Goal: Information Seeking & Learning: Learn about a topic

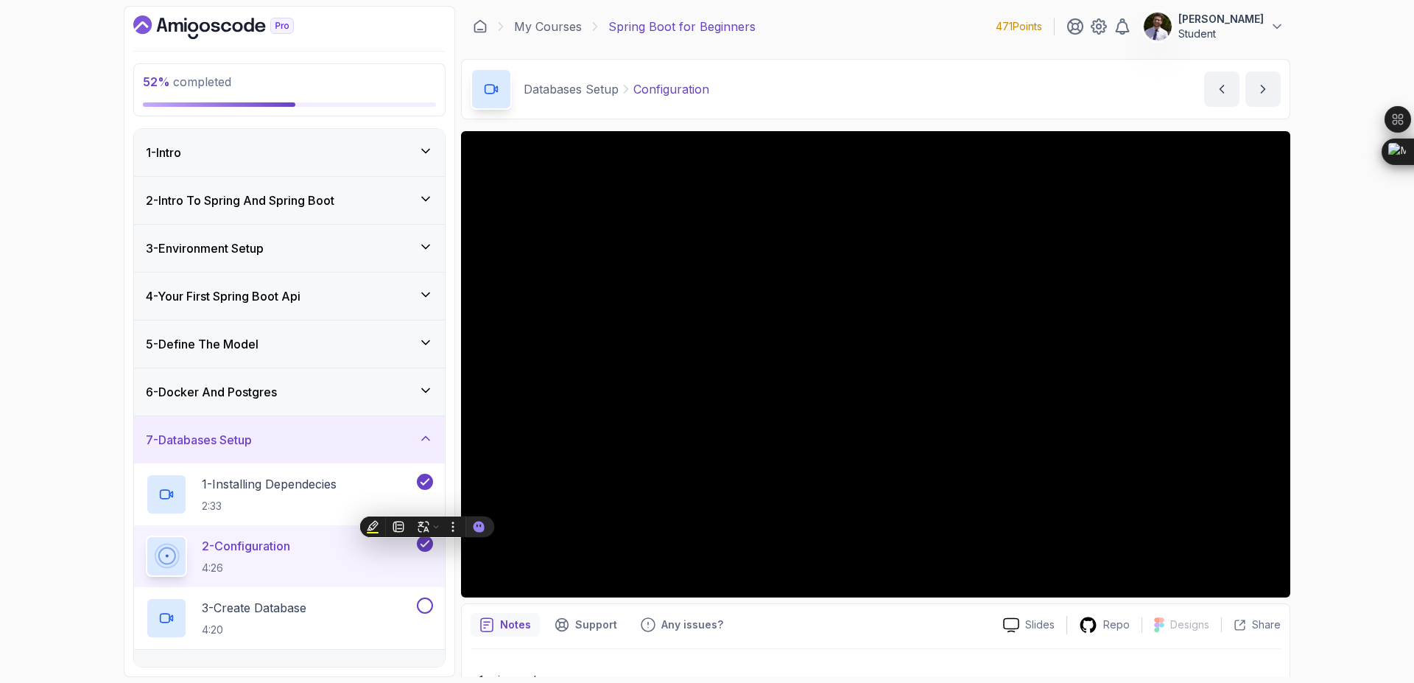
scroll to position [36, 0]
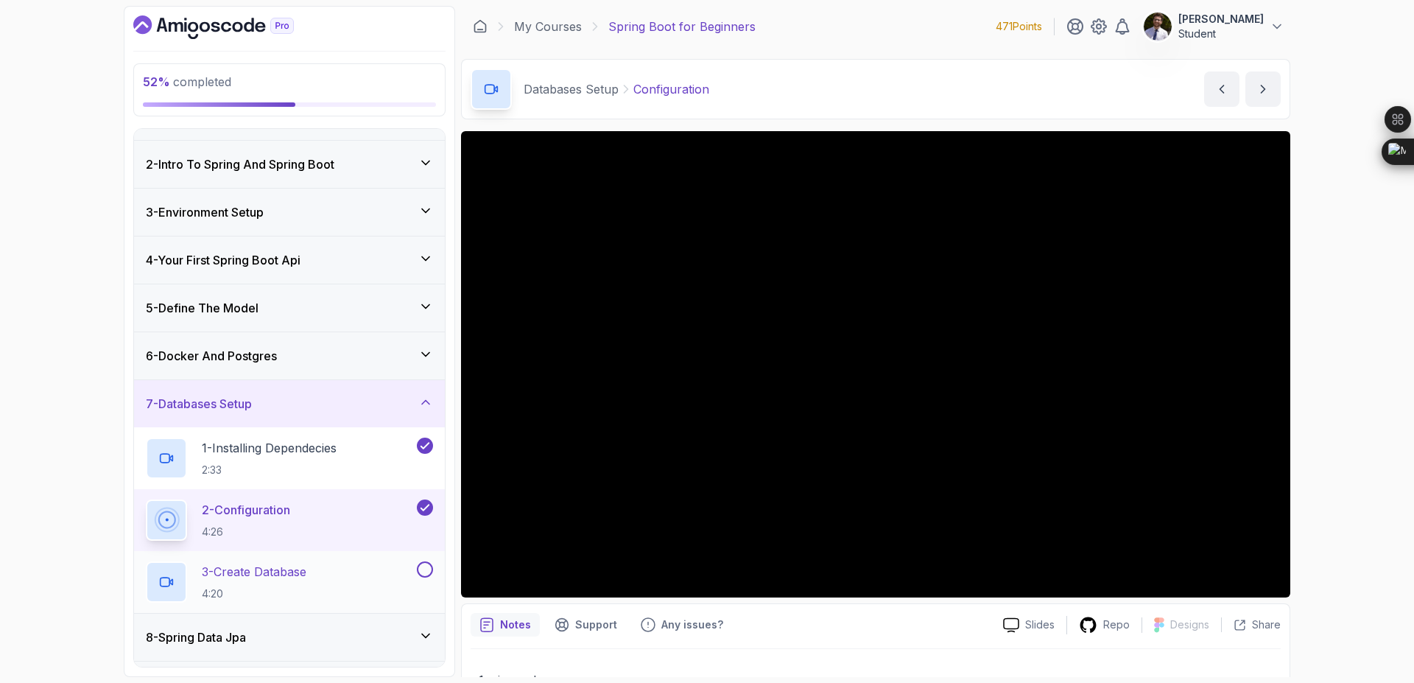
click at [272, 578] on p "3 - Create Database" at bounding box center [254, 572] width 105 height 18
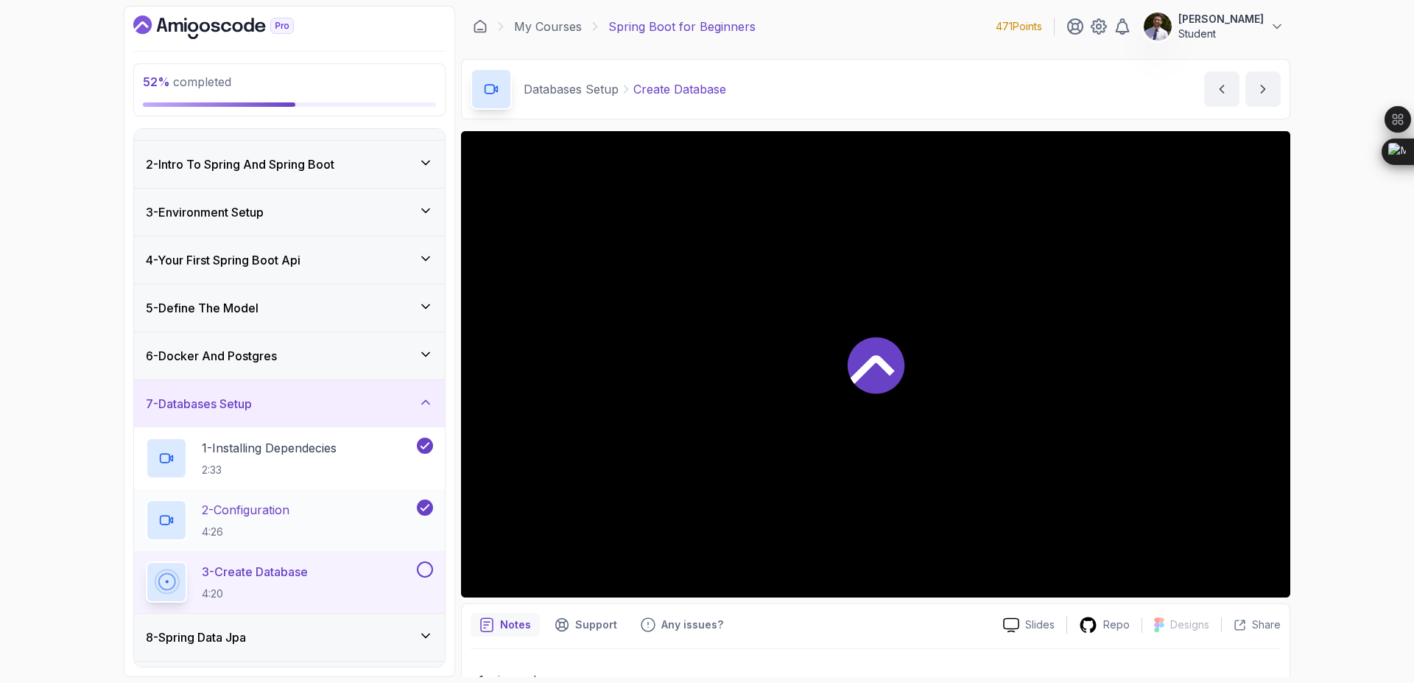
click at [264, 512] on p "2 - Configuration" at bounding box center [246, 510] width 88 height 18
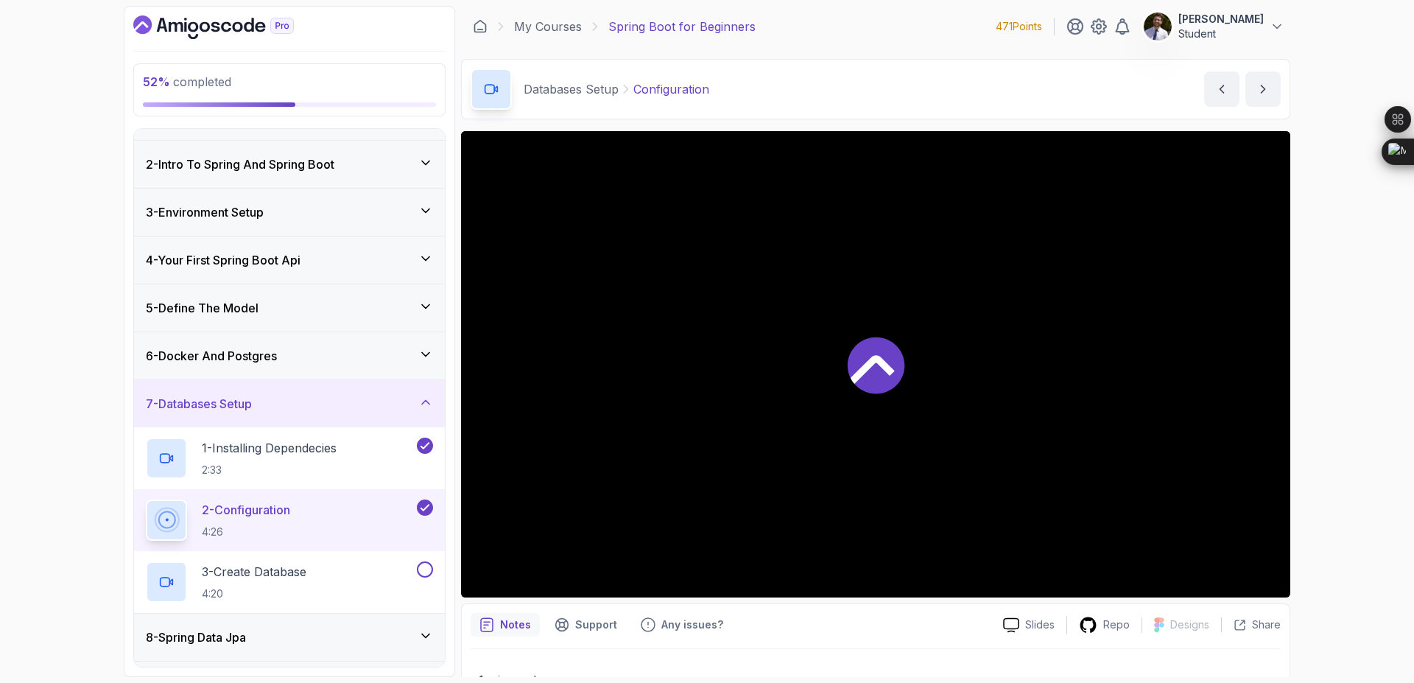
scroll to position [222, 0]
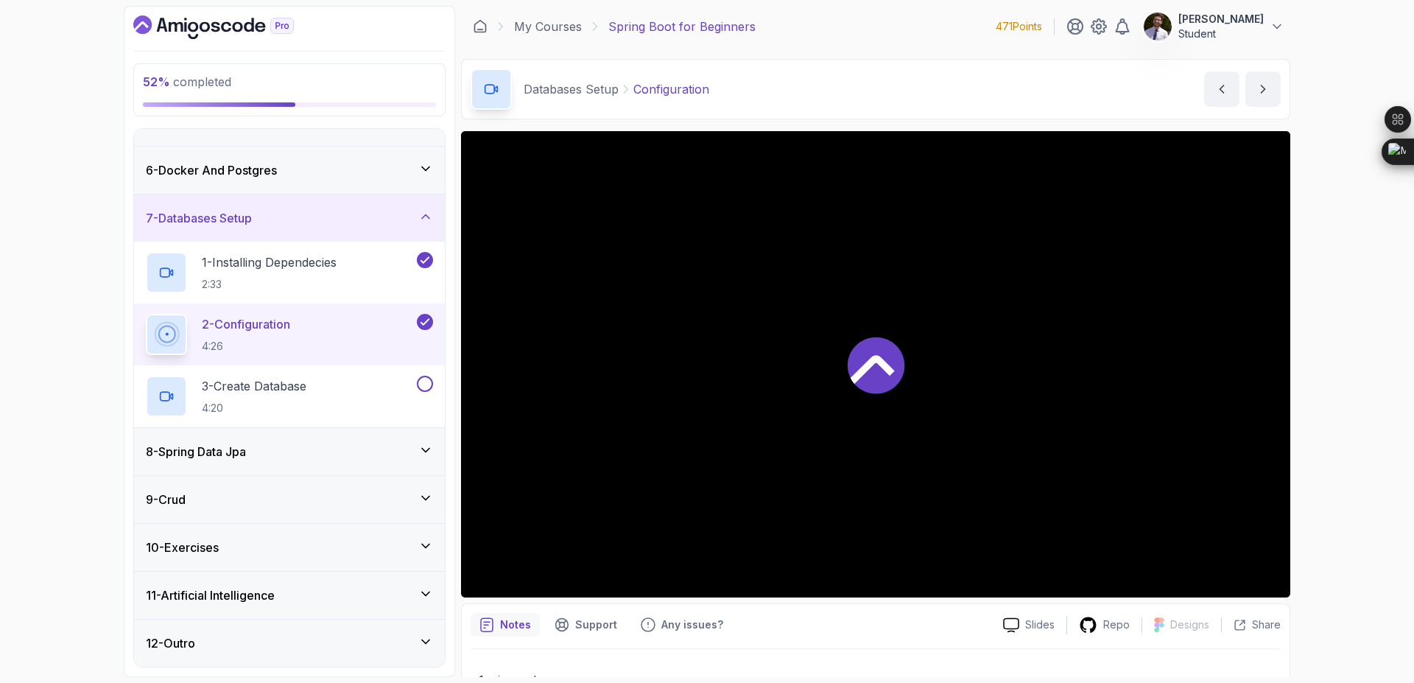
click at [380, 457] on div "8 - Spring Data Jpa" at bounding box center [289, 452] width 287 height 18
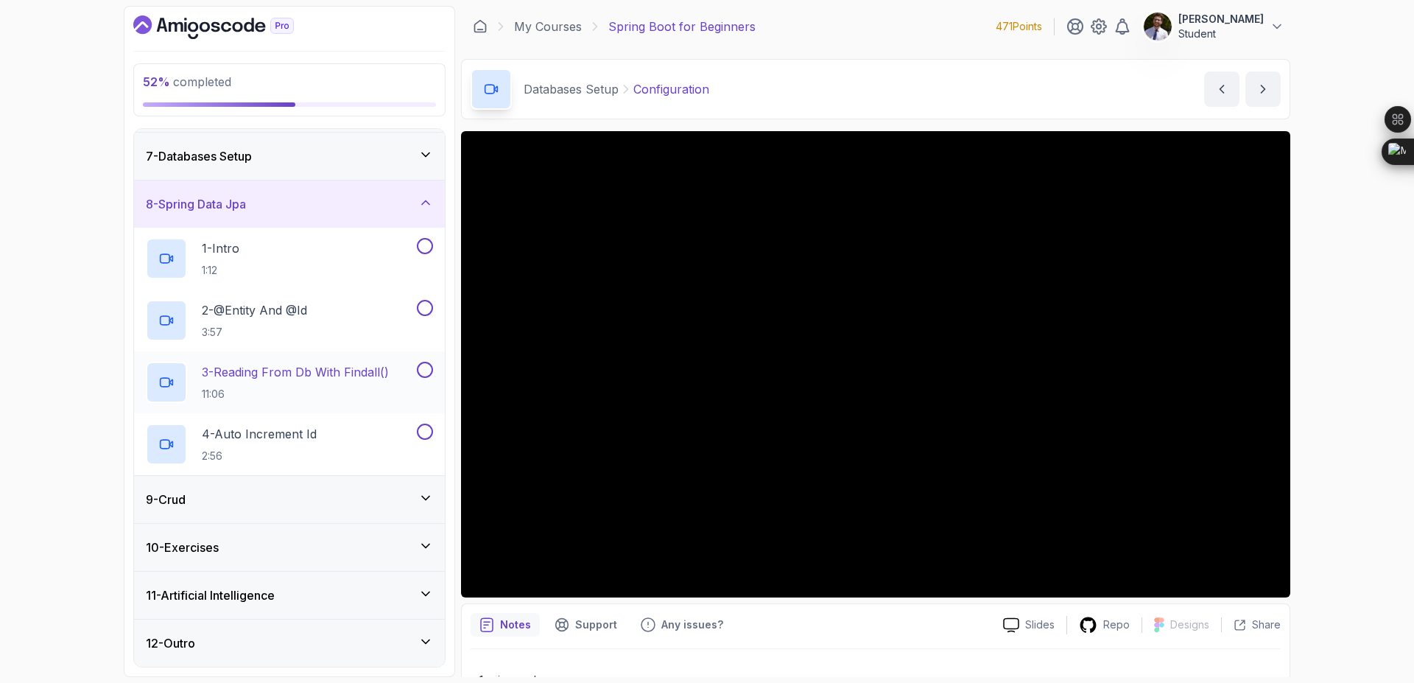
scroll to position [0, 0]
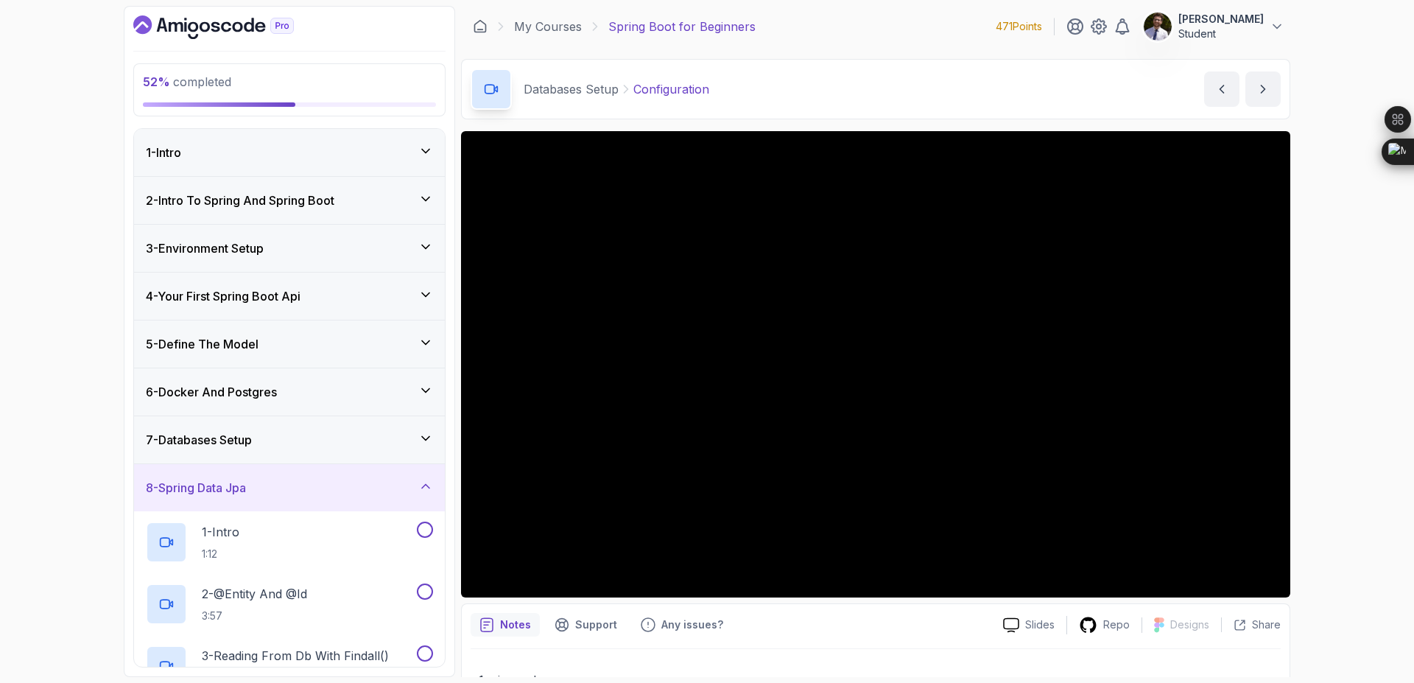
click at [423, 427] on div "7 - Databases Setup" at bounding box center [289, 439] width 311 height 47
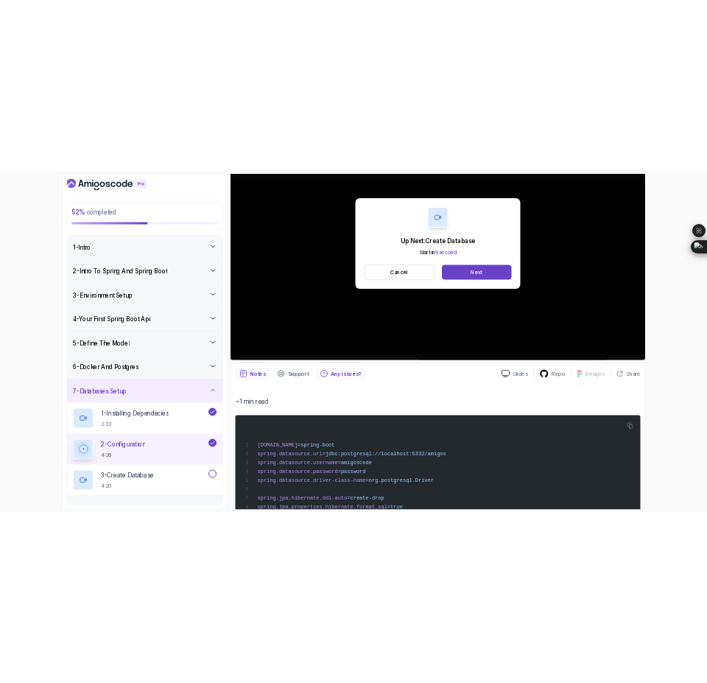
scroll to position [39, 0]
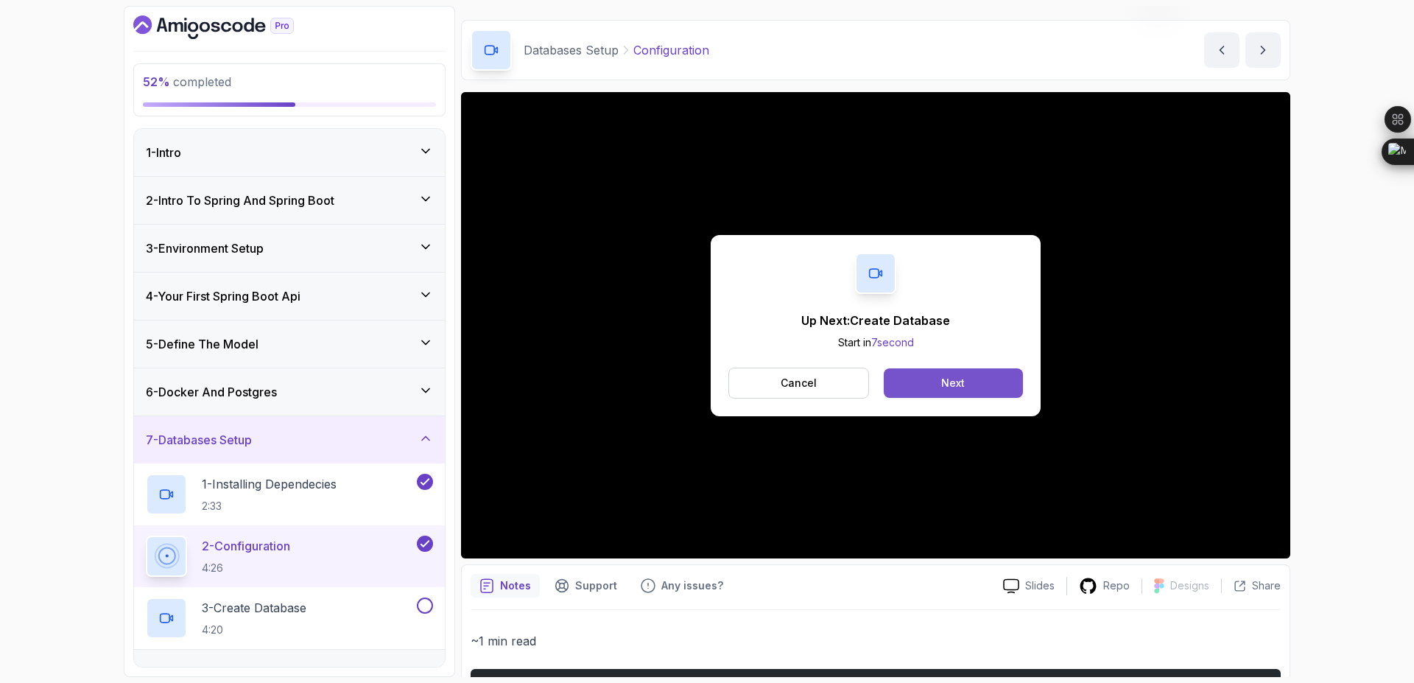
click at [977, 380] on button "Next" at bounding box center [953, 382] width 139 height 29
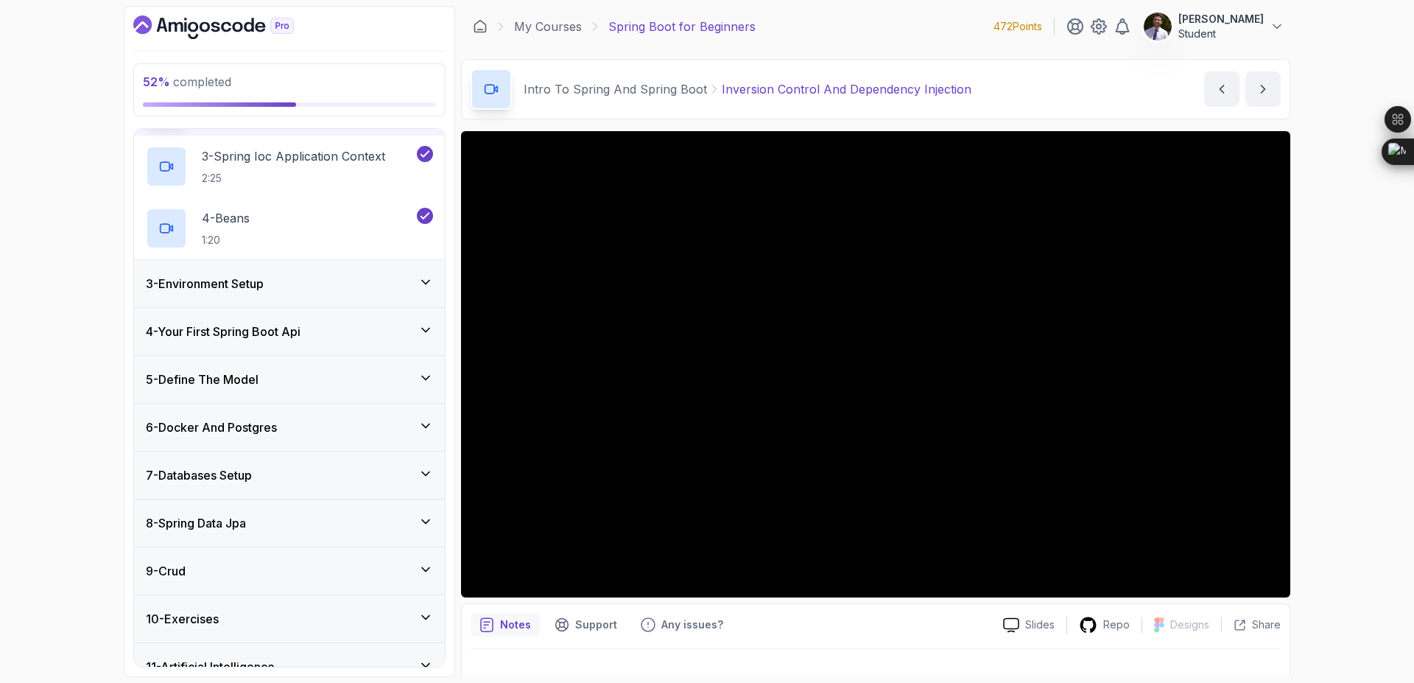
scroll to position [284, 0]
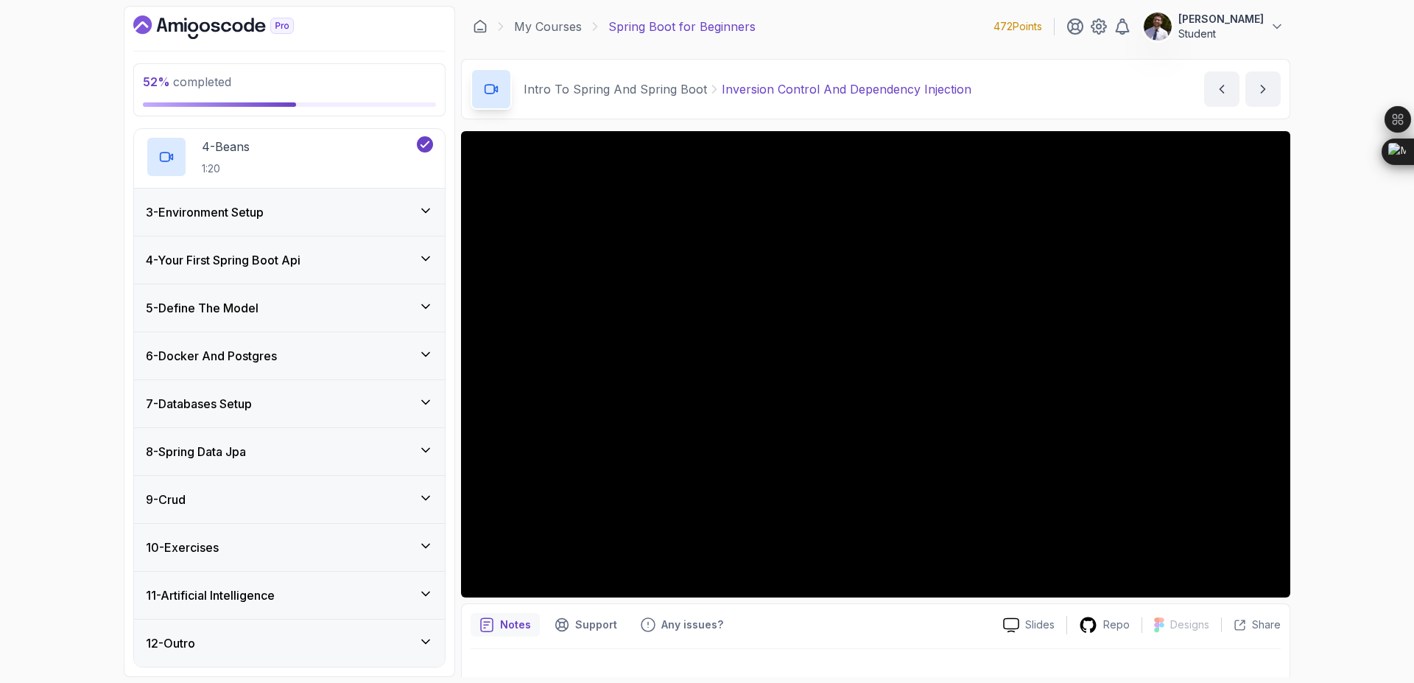
click at [426, 449] on icon at bounding box center [425, 450] width 15 height 15
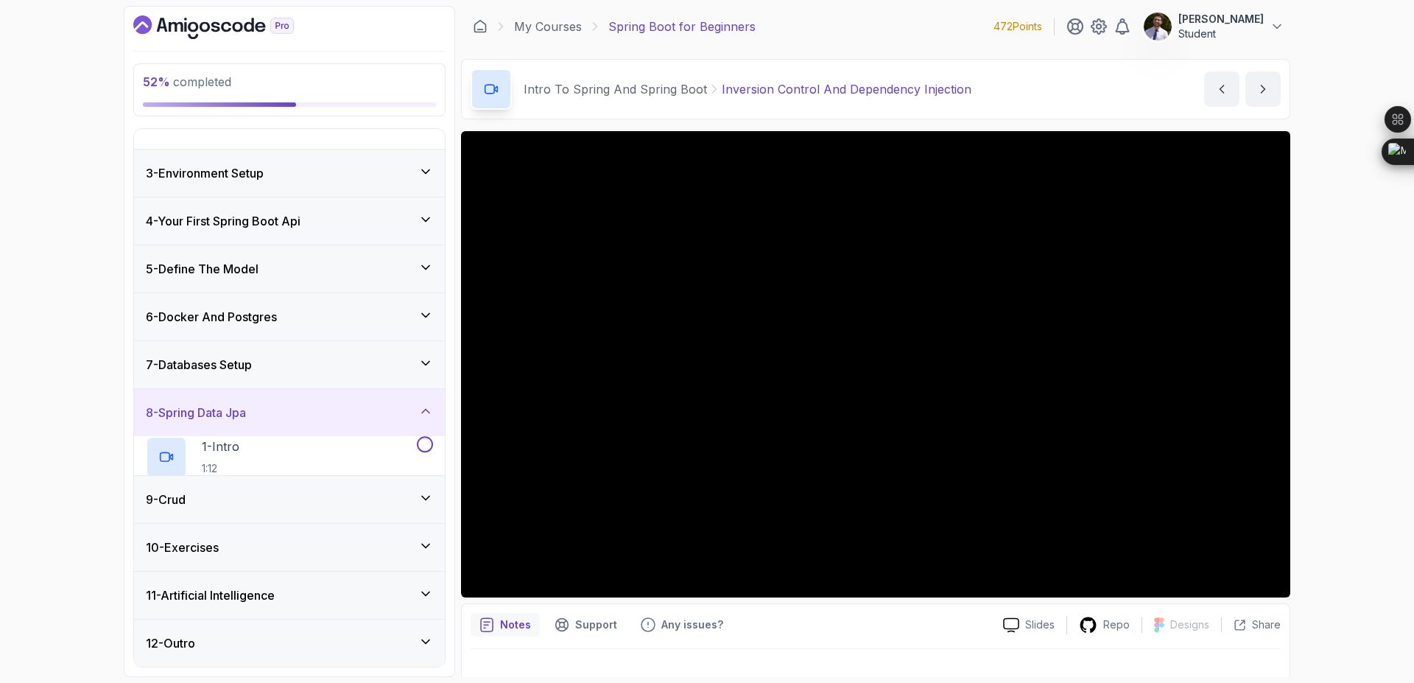
scroll to position [36, 0]
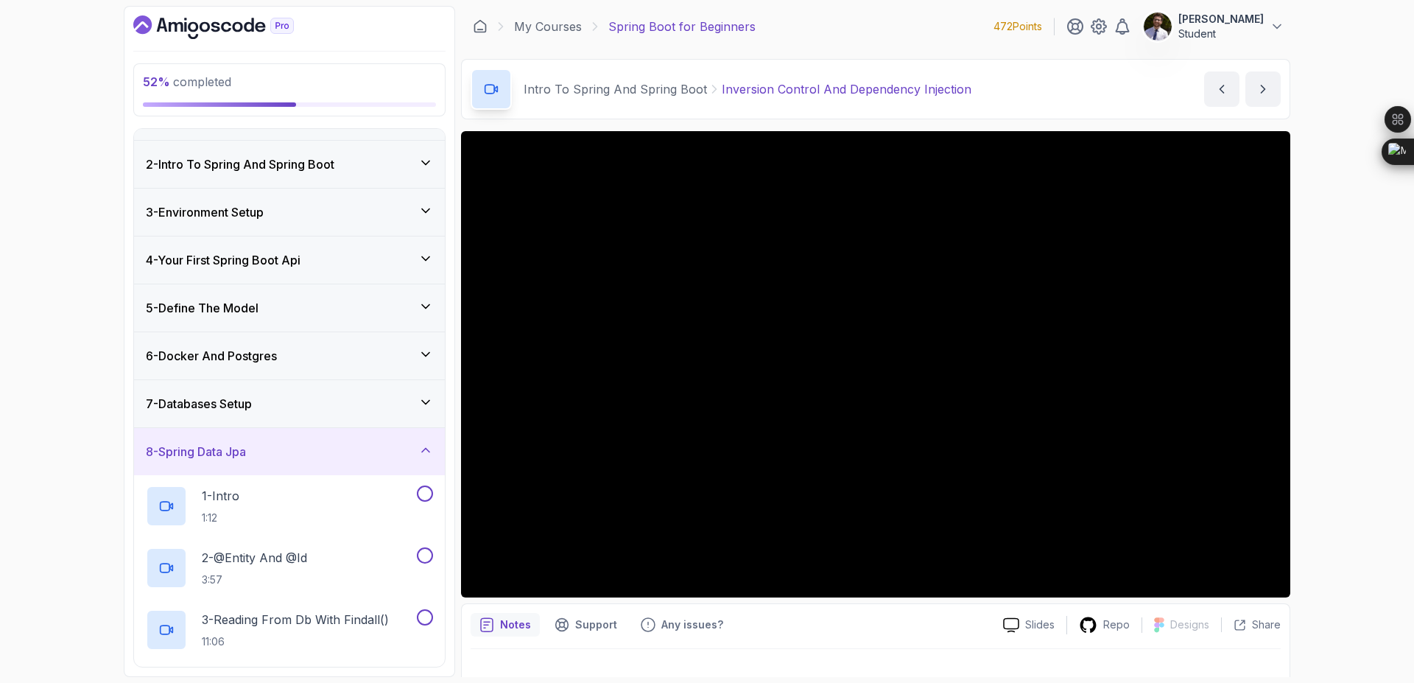
click at [421, 404] on icon at bounding box center [425, 402] width 15 height 15
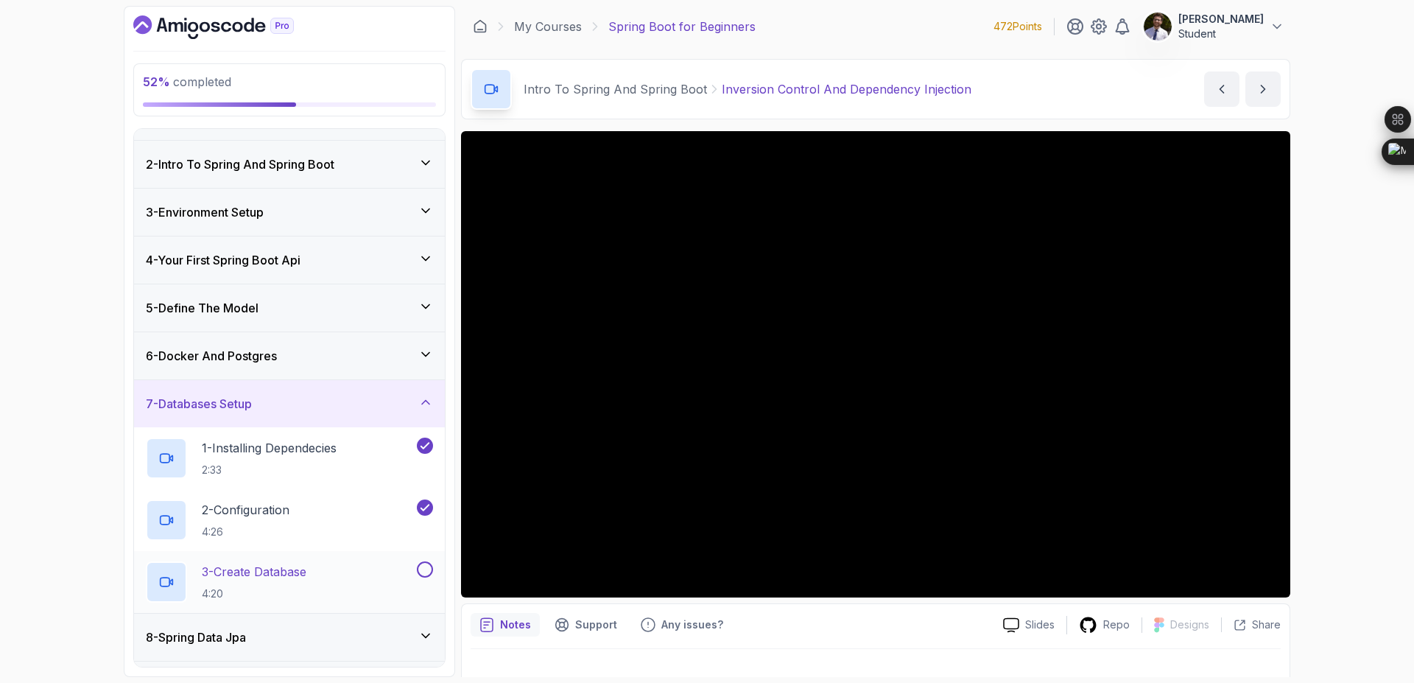
click at [282, 575] on p "3 - Create Database" at bounding box center [254, 572] width 105 height 18
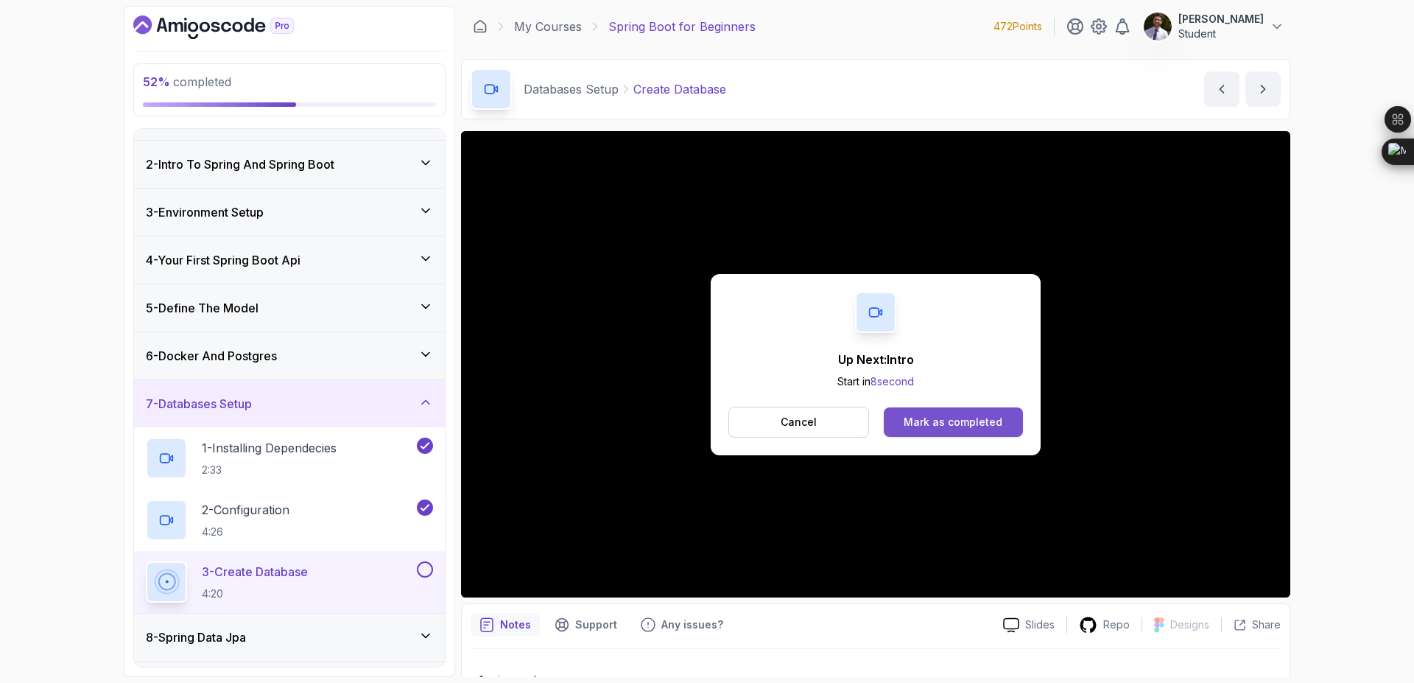
click at [706, 422] on div "Mark as completed" at bounding box center [953, 422] width 99 height 15
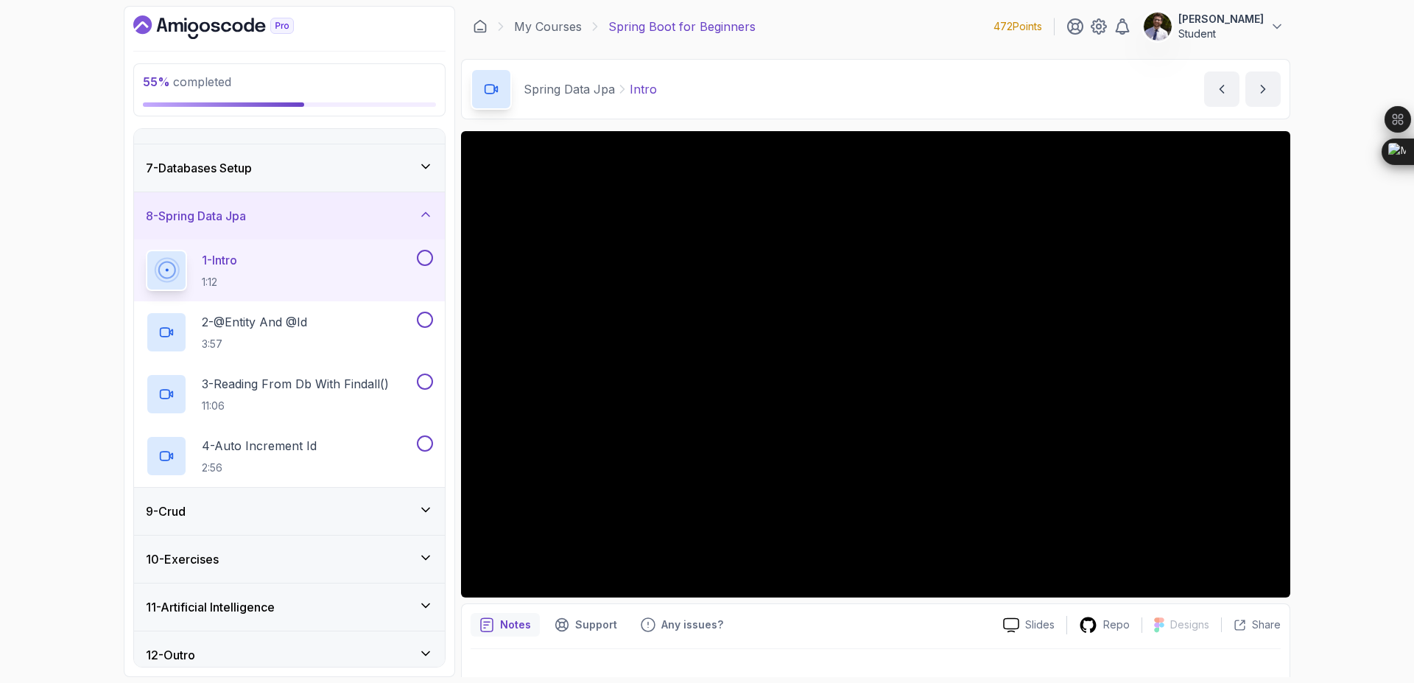
scroll to position [284, 0]
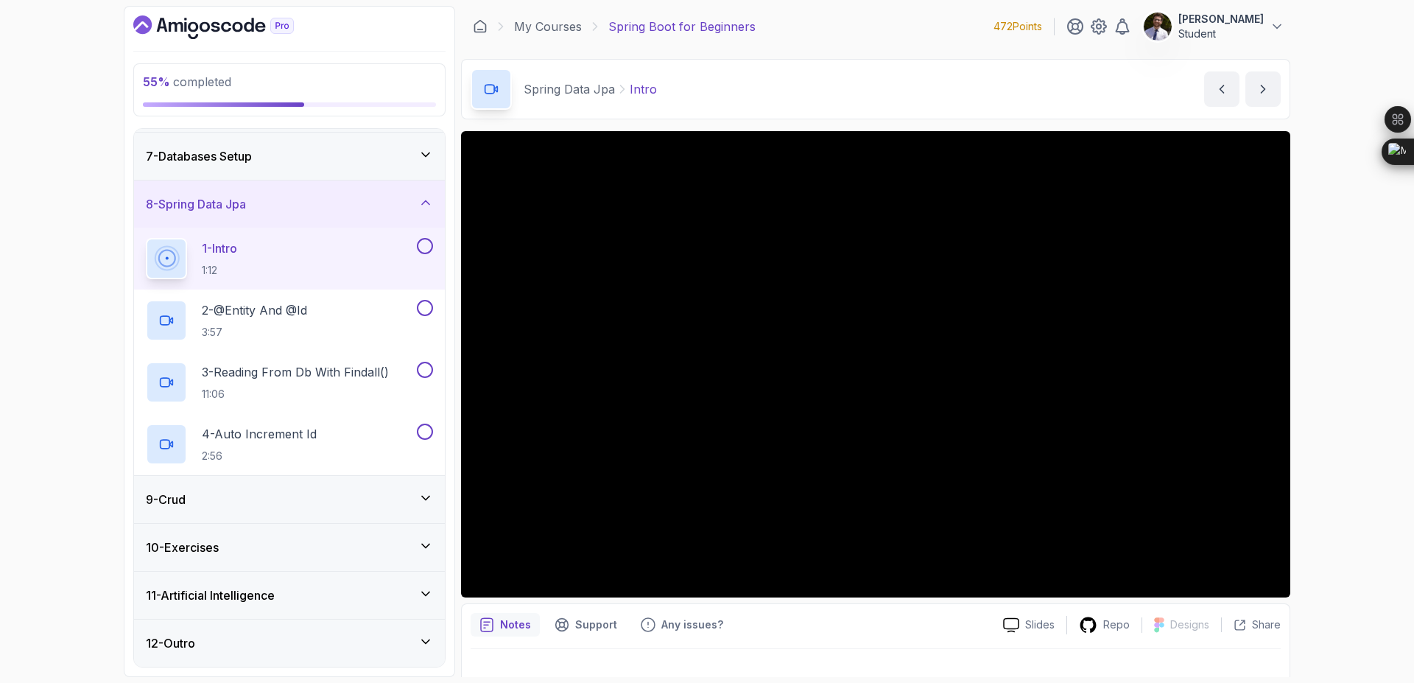
click at [423, 152] on icon at bounding box center [425, 154] width 15 height 15
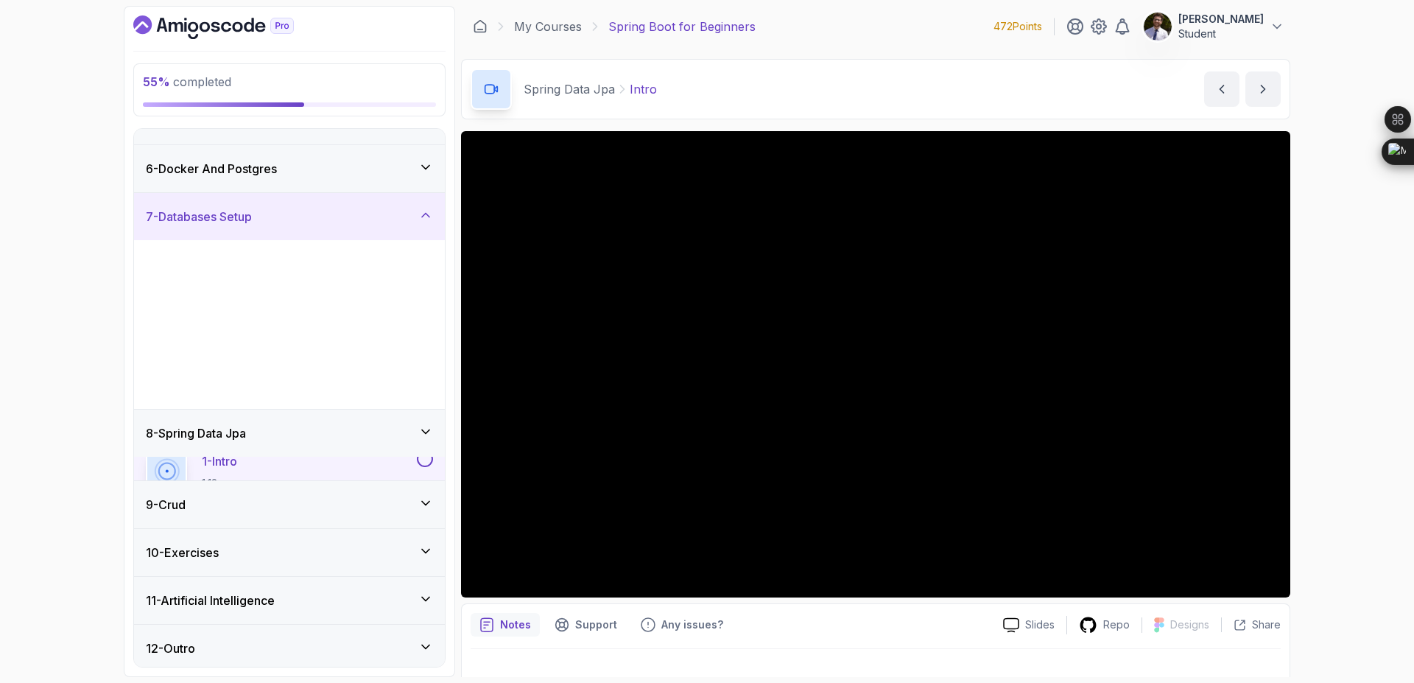
scroll to position [222, 0]
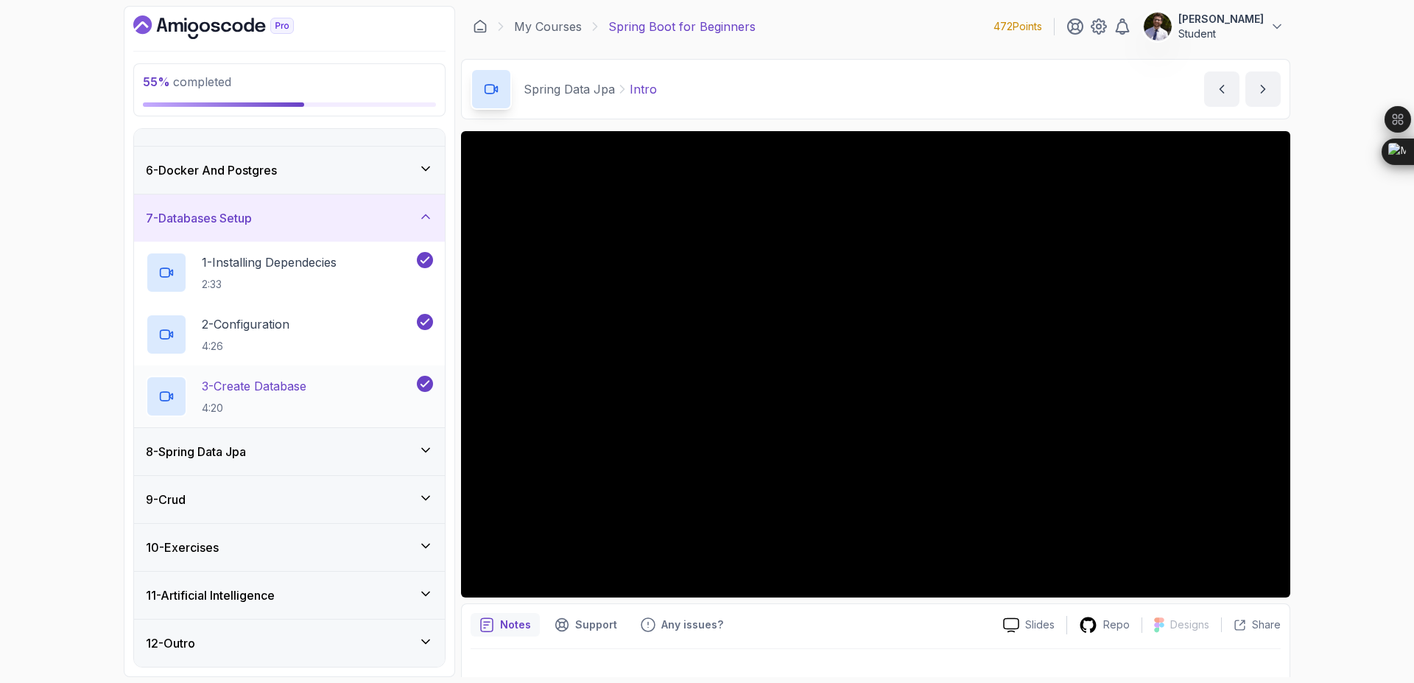
click at [272, 391] on p "3 - Create Database" at bounding box center [254, 386] width 105 height 18
click at [146, 376] on button "3 - Create Database 4:20" at bounding box center [289, 396] width 287 height 41
click at [421, 452] on icon at bounding box center [425, 450] width 15 height 15
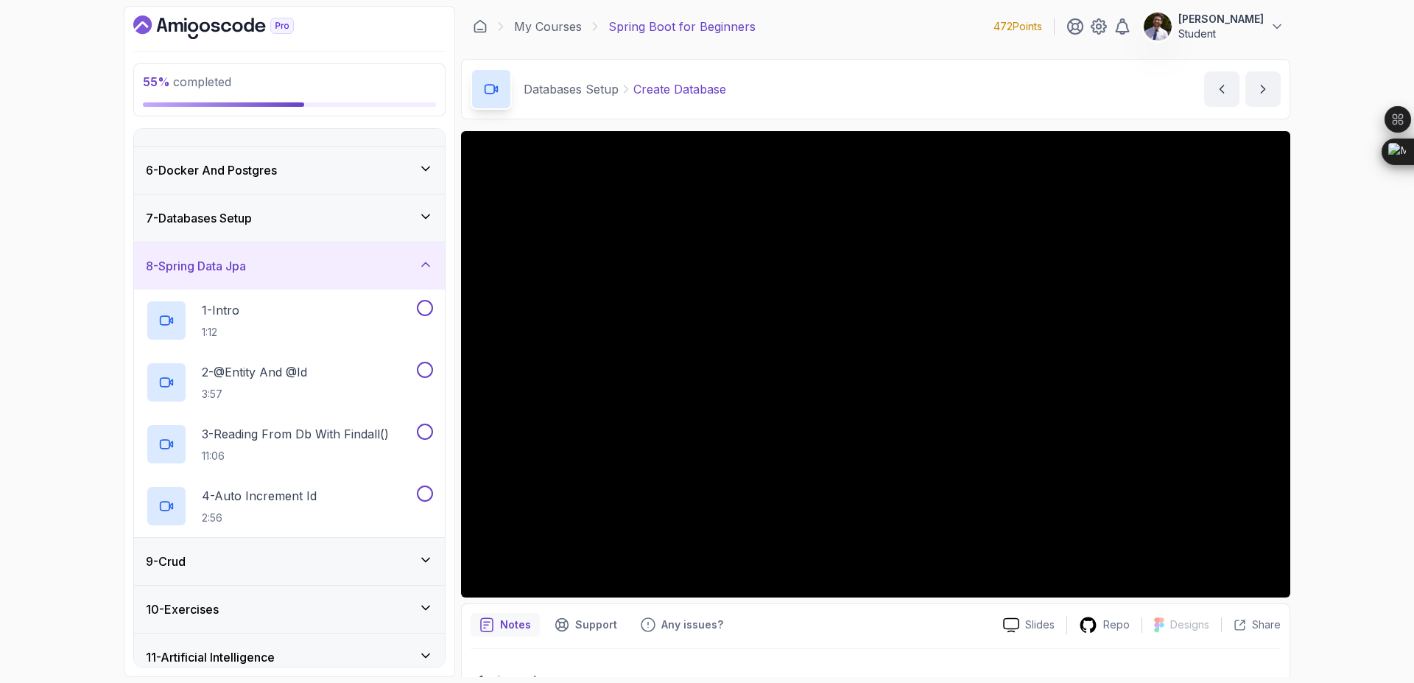
click at [432, 218] on icon at bounding box center [425, 216] width 15 height 15
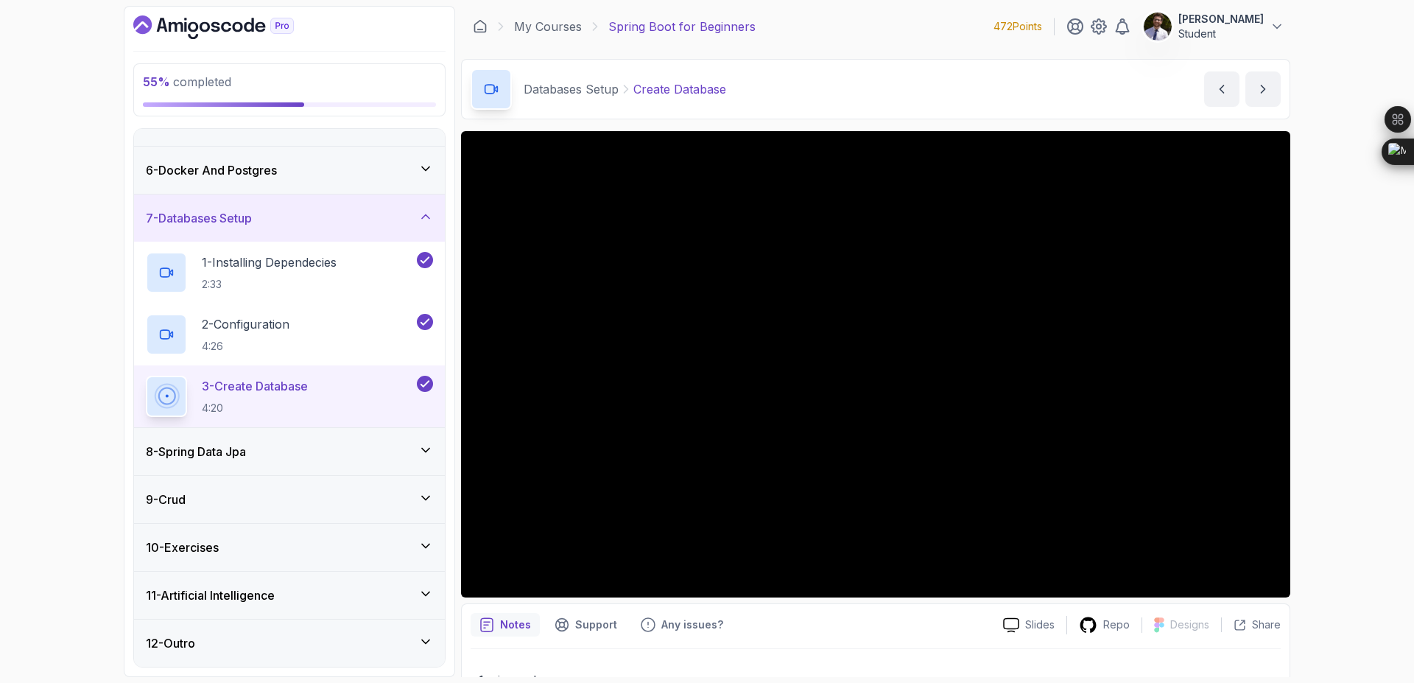
click at [134, 194] on button "7 - Databases Setup" at bounding box center [289, 217] width 311 height 47
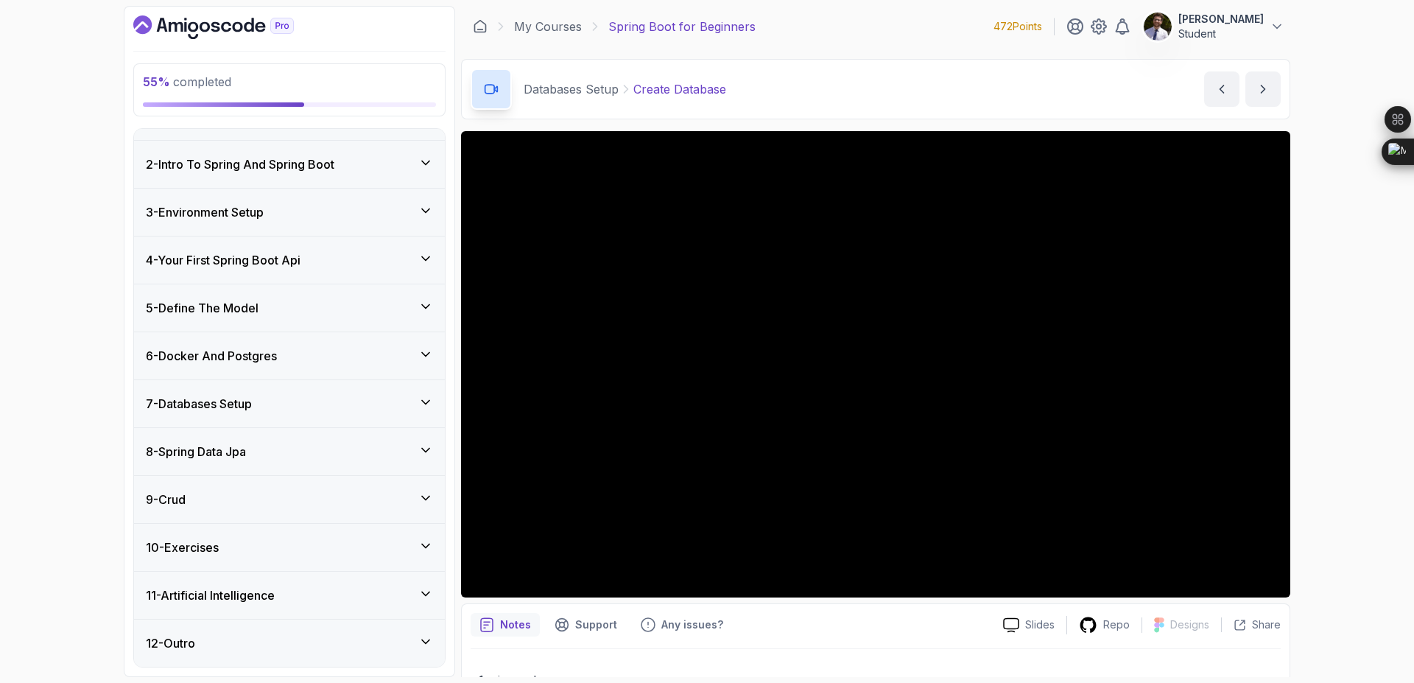
scroll to position [36, 0]
click at [417, 398] on div "7 - Databases Setup" at bounding box center [289, 404] width 287 height 18
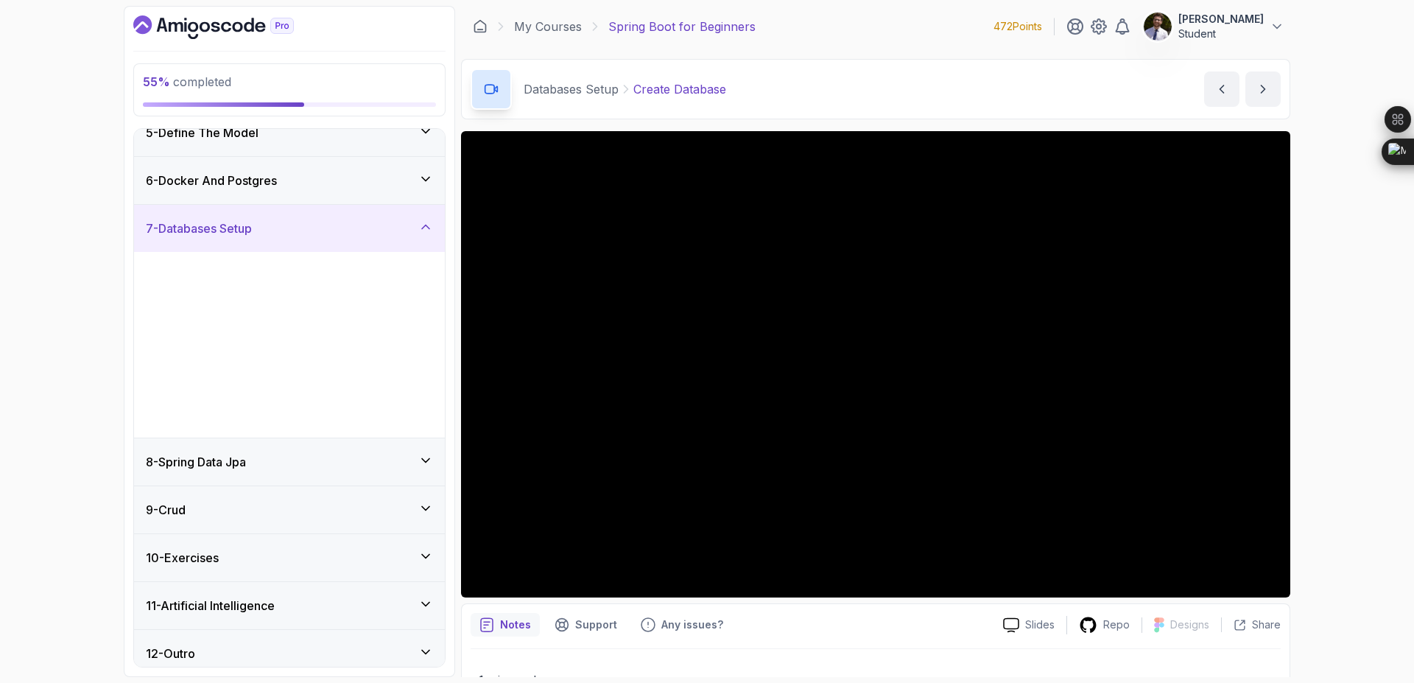
scroll to position [222, 0]
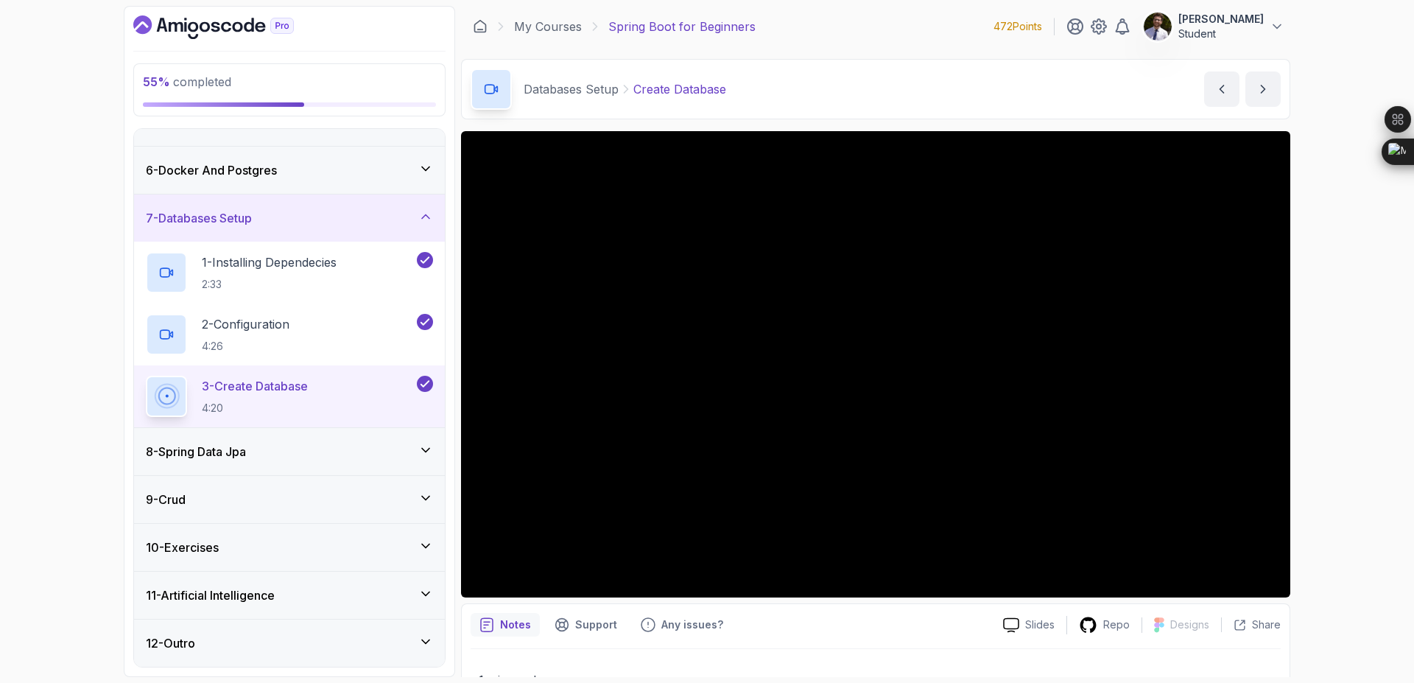
click at [416, 449] on div "8 - Spring Data Jpa" at bounding box center [289, 452] width 287 height 18
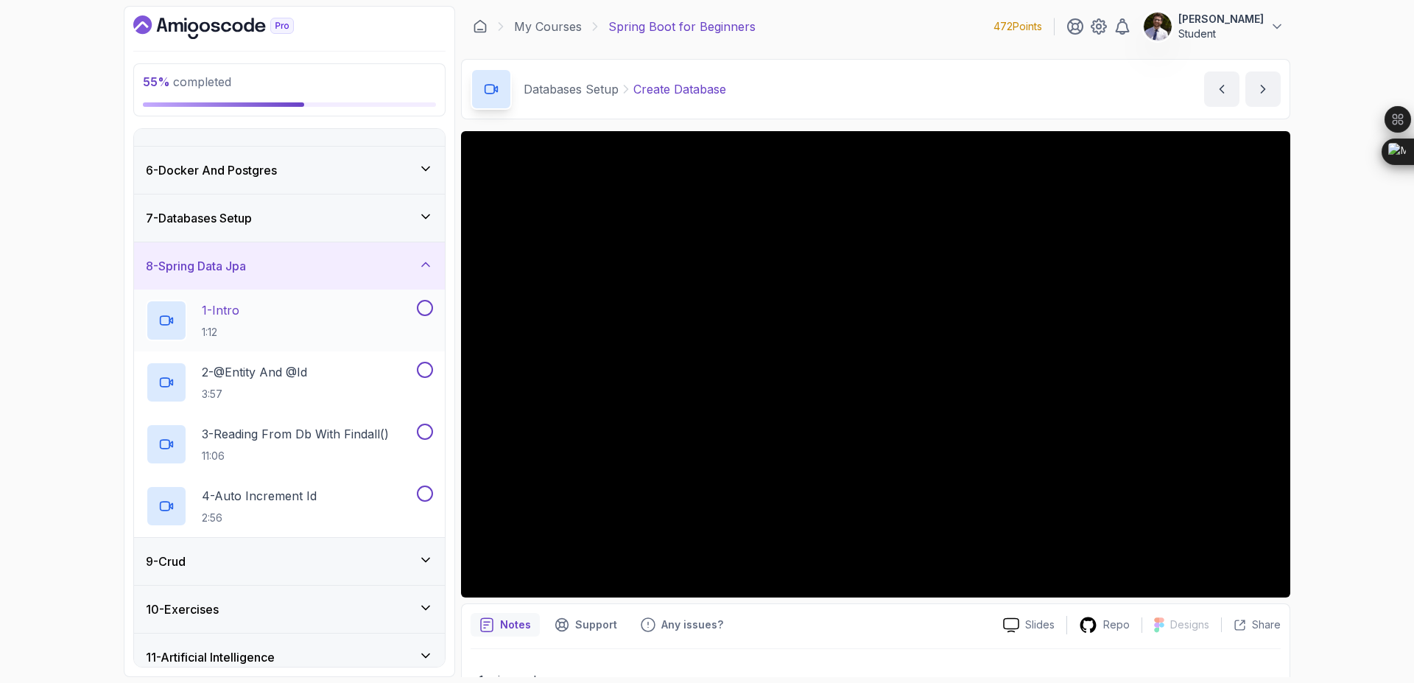
click at [236, 310] on p "1 - Intro" at bounding box center [221, 310] width 38 height 18
click at [423, 309] on button at bounding box center [425, 308] width 16 height 16
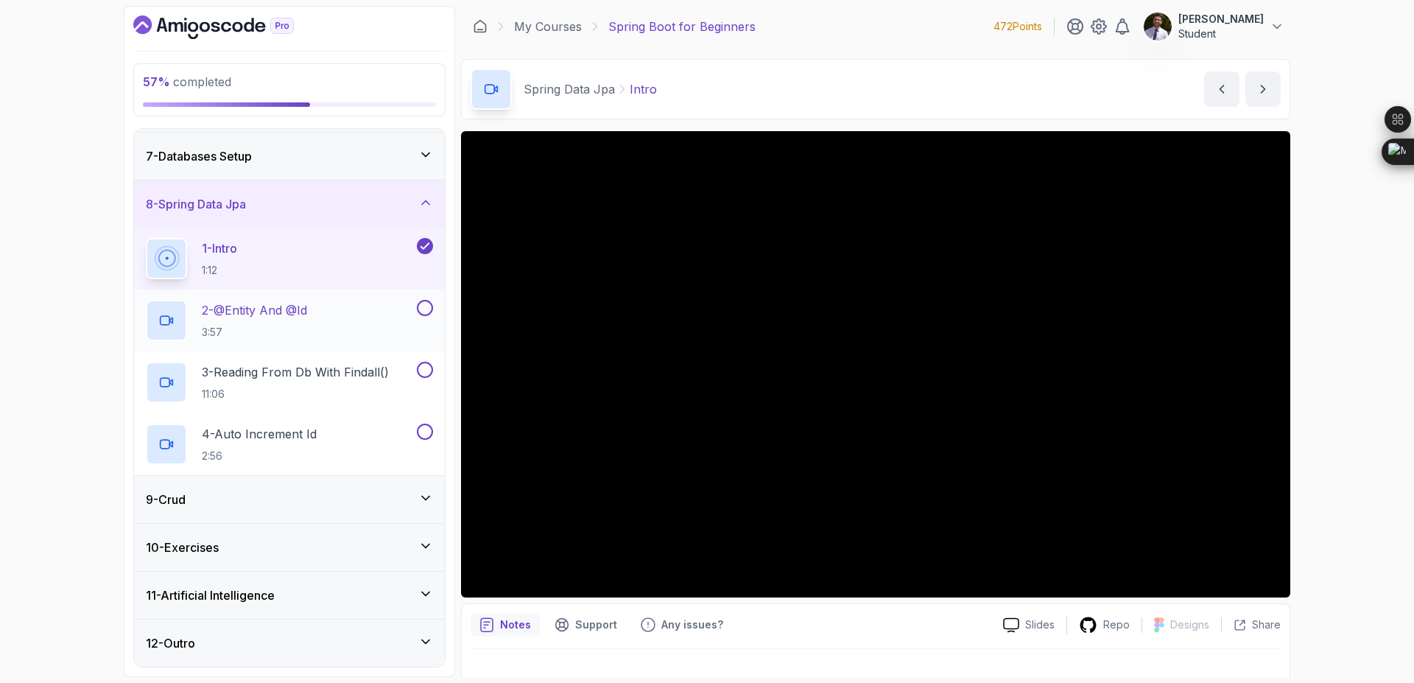
click at [302, 320] on h2 "2 - @Entity And @Id 3:57" at bounding box center [254, 320] width 105 height 38
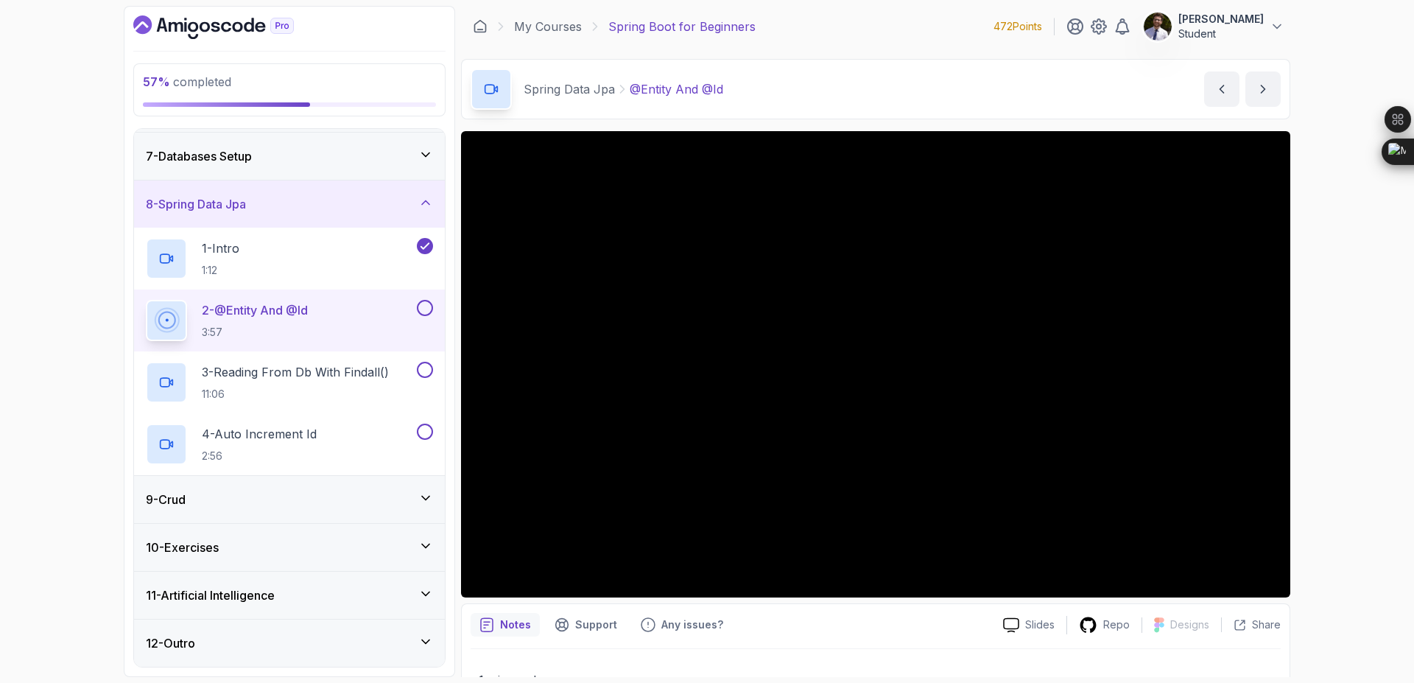
click at [410, 494] on div "9 - Crud" at bounding box center [289, 500] width 287 height 18
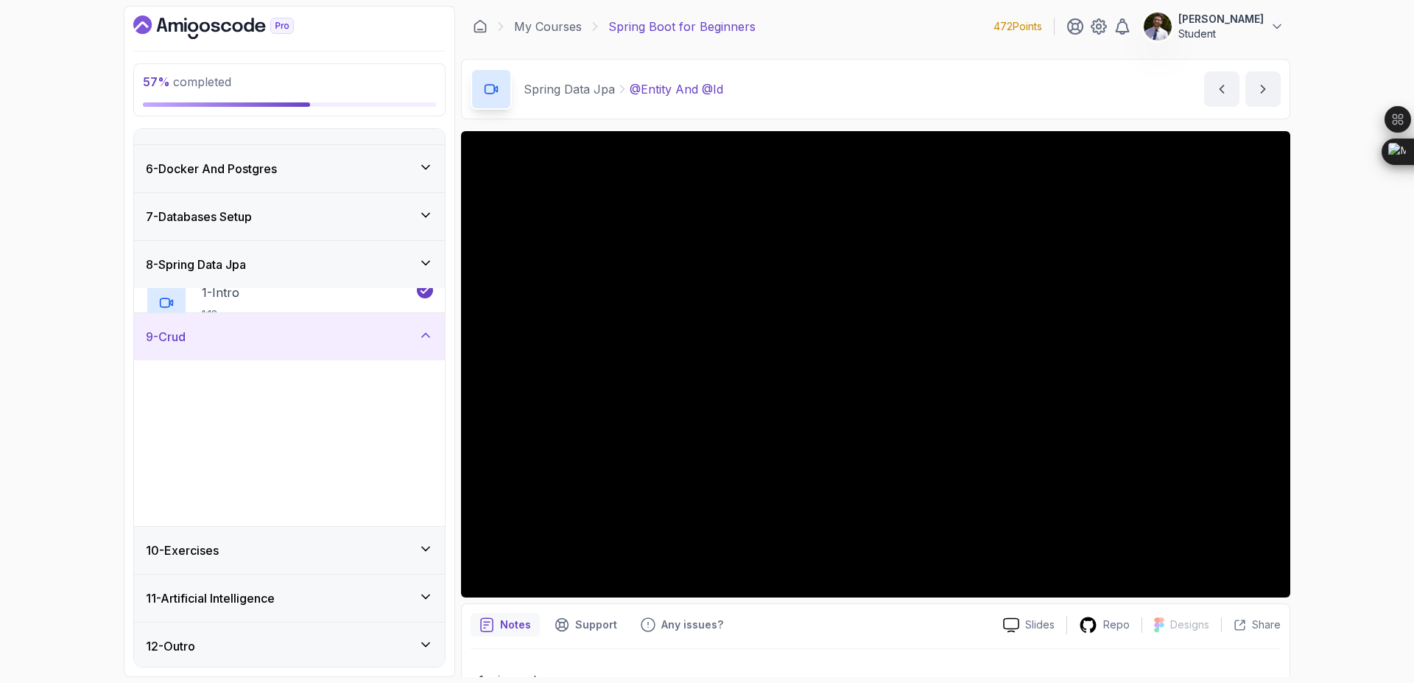
scroll to position [222, 0]
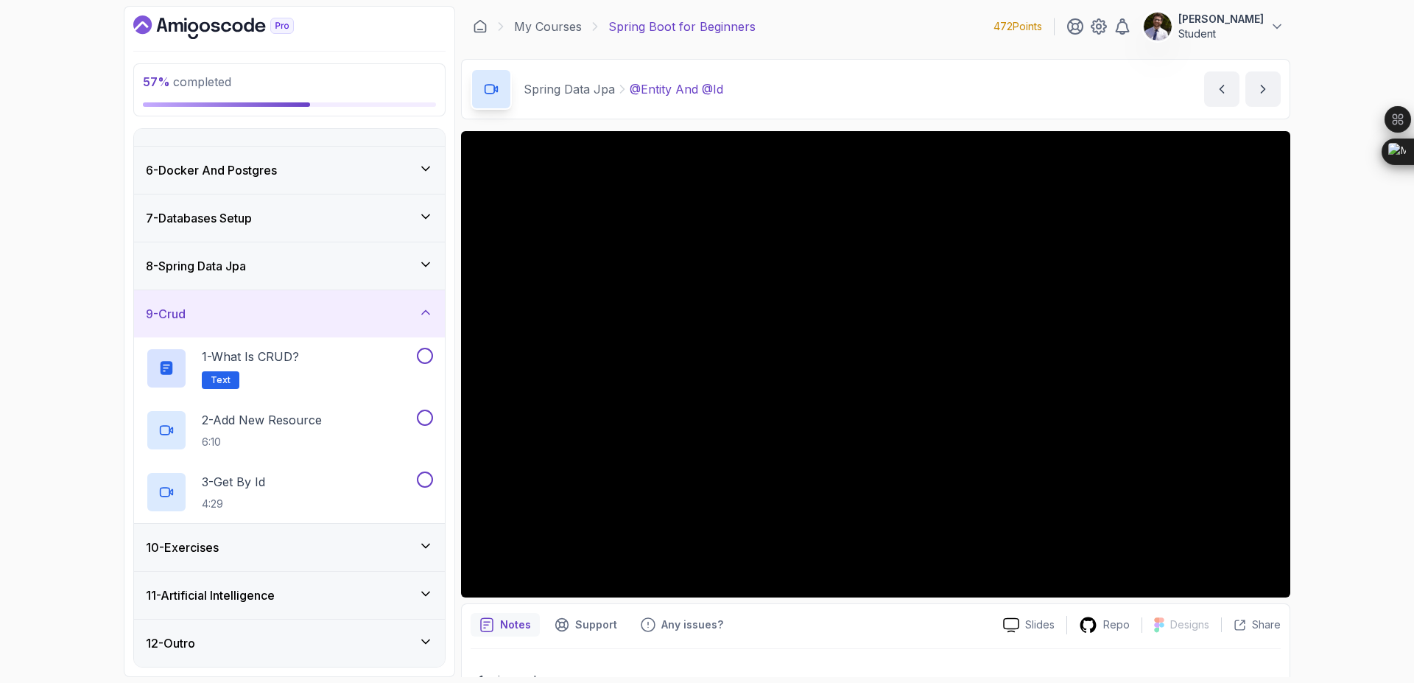
click at [424, 272] on div "8 - Spring Data Jpa" at bounding box center [289, 266] width 287 height 18
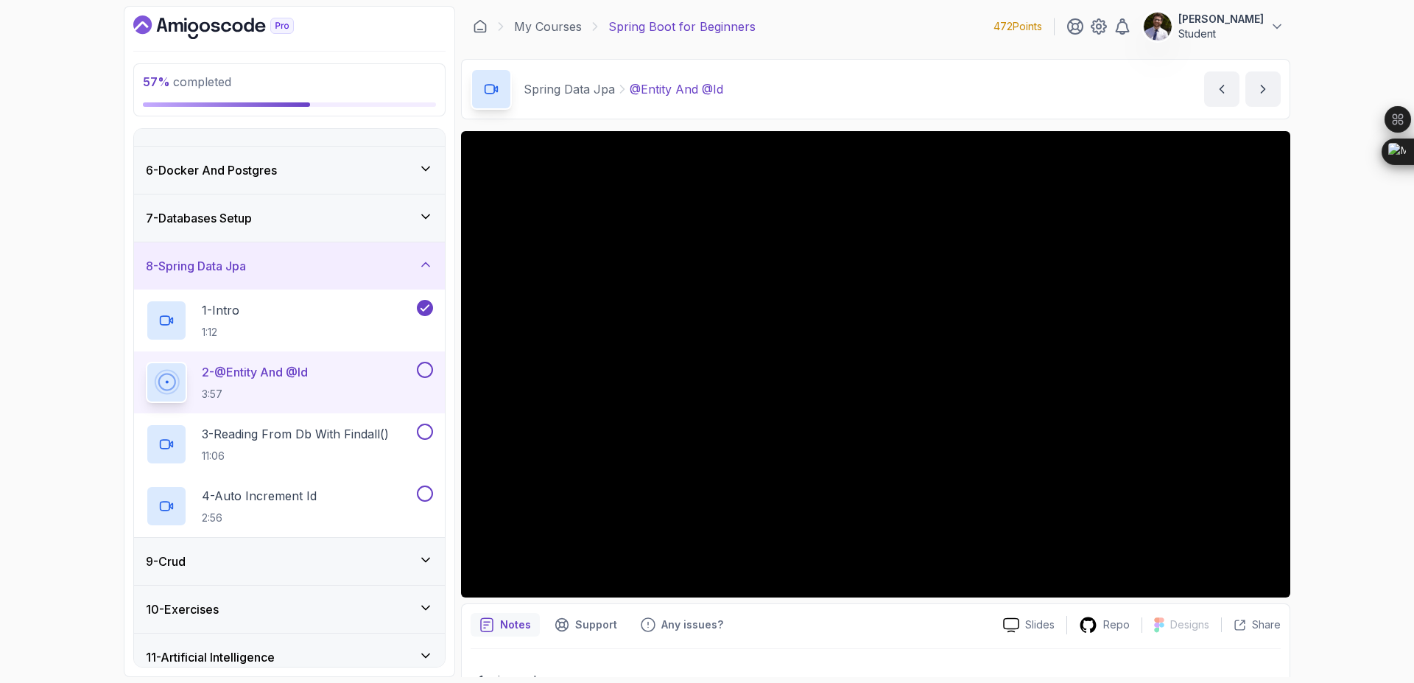
click at [134, 242] on button "8 - Spring Data Jpa" at bounding box center [289, 265] width 311 height 47
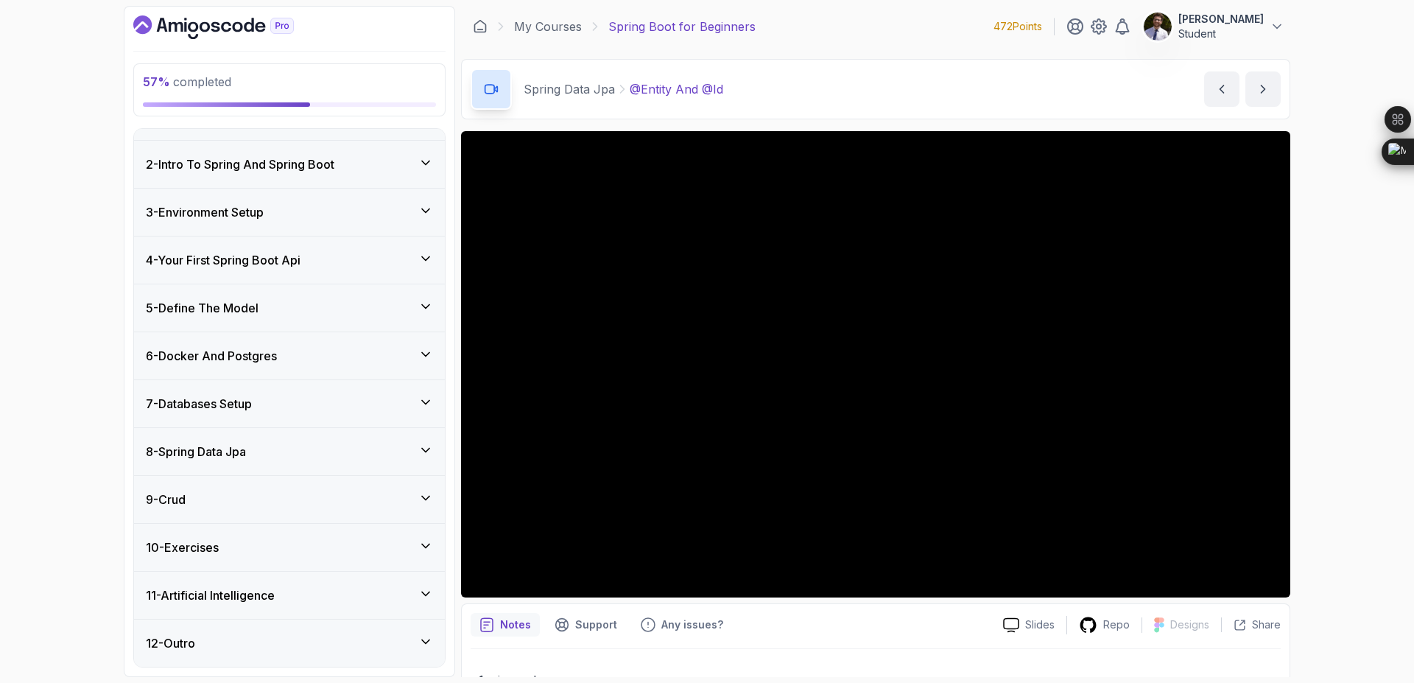
click at [134, 428] on button "8 - Spring Data Jpa" at bounding box center [289, 451] width 311 height 47
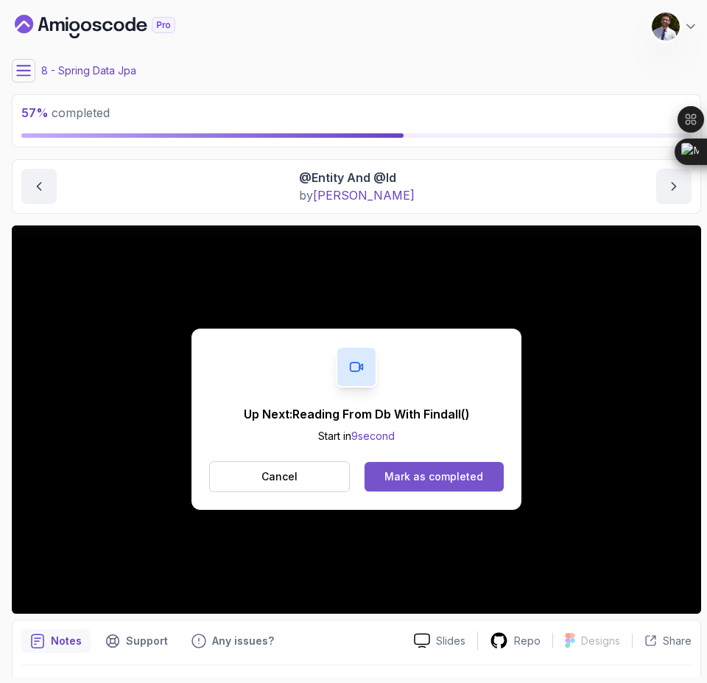
click at [426, 474] on div "Mark as completed" at bounding box center [433, 476] width 99 height 15
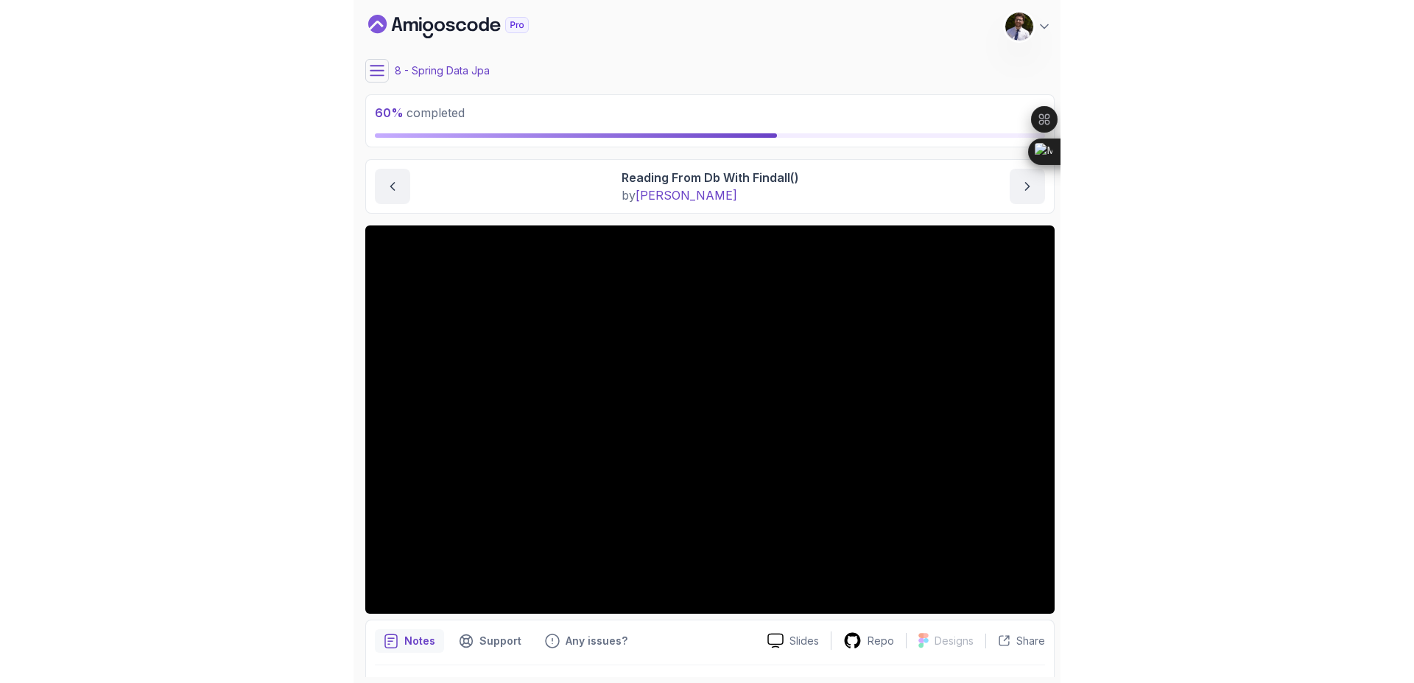
scroll to position [171, 0]
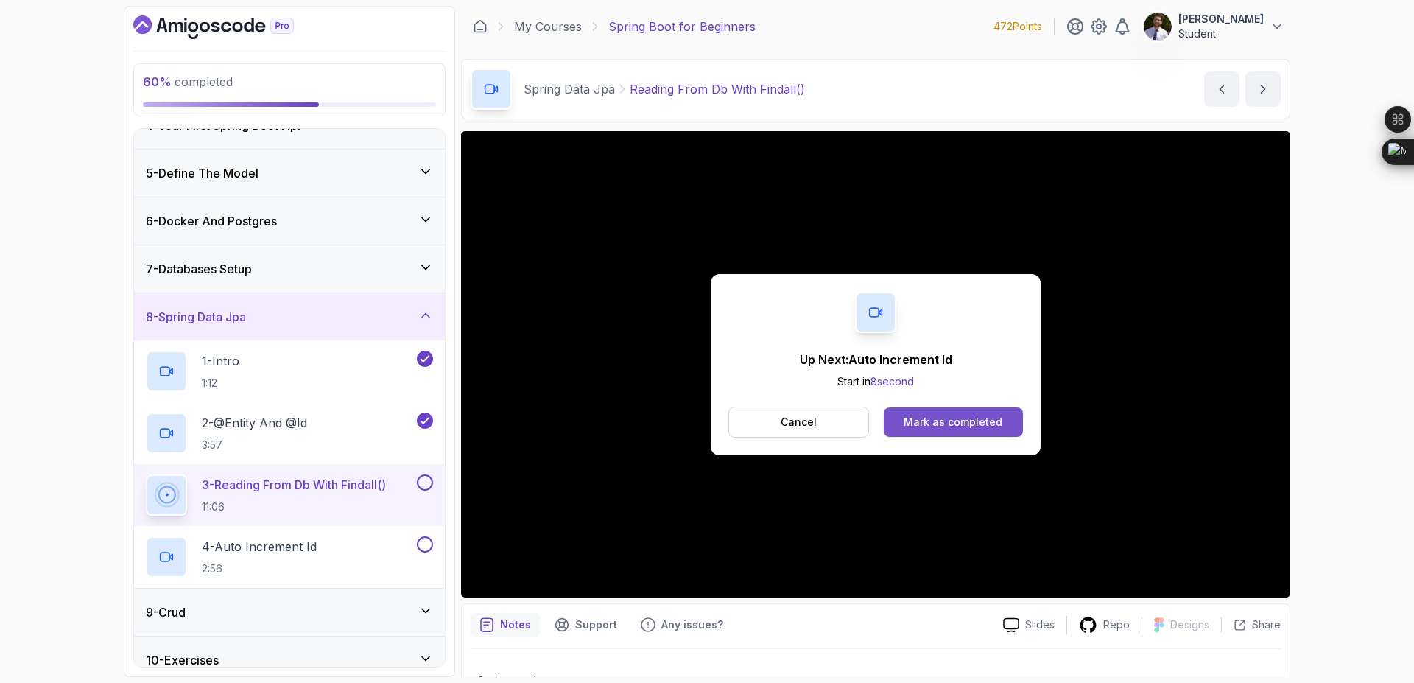
click at [706, 423] on div "Mark as completed" at bounding box center [953, 422] width 99 height 15
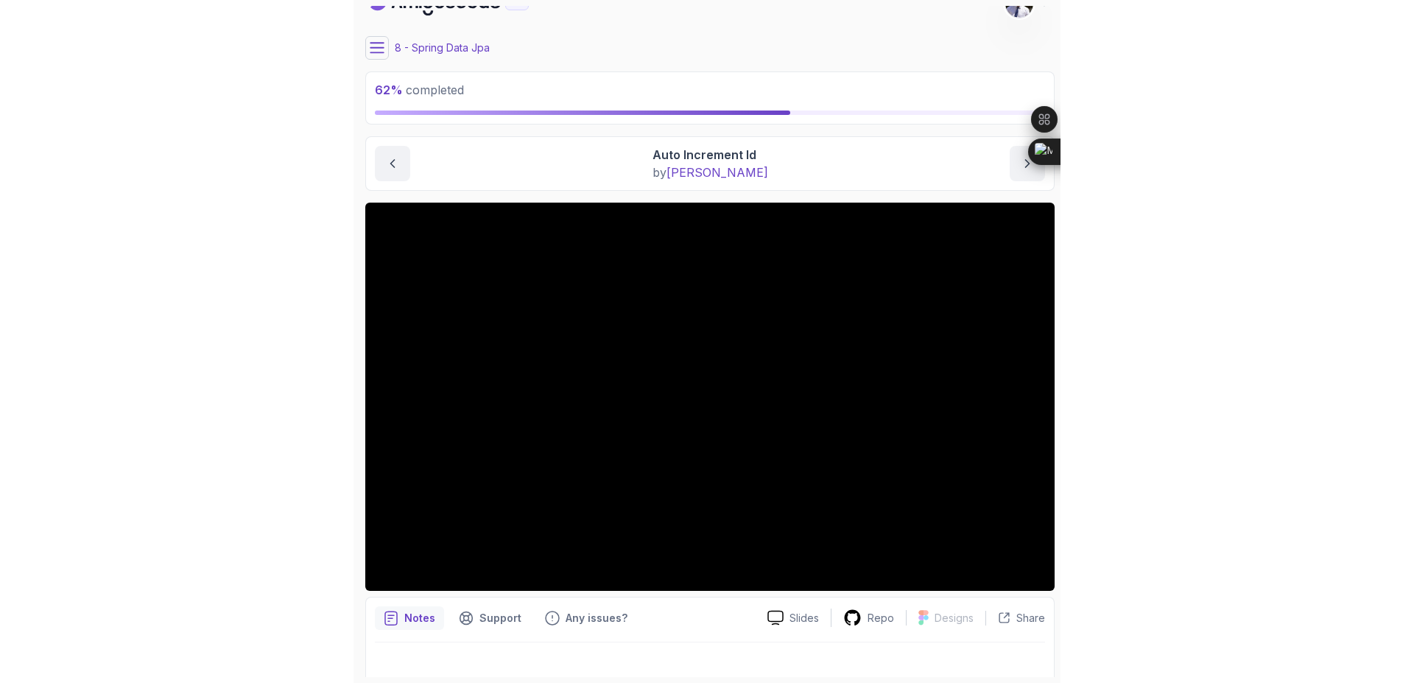
scroll to position [21, 0]
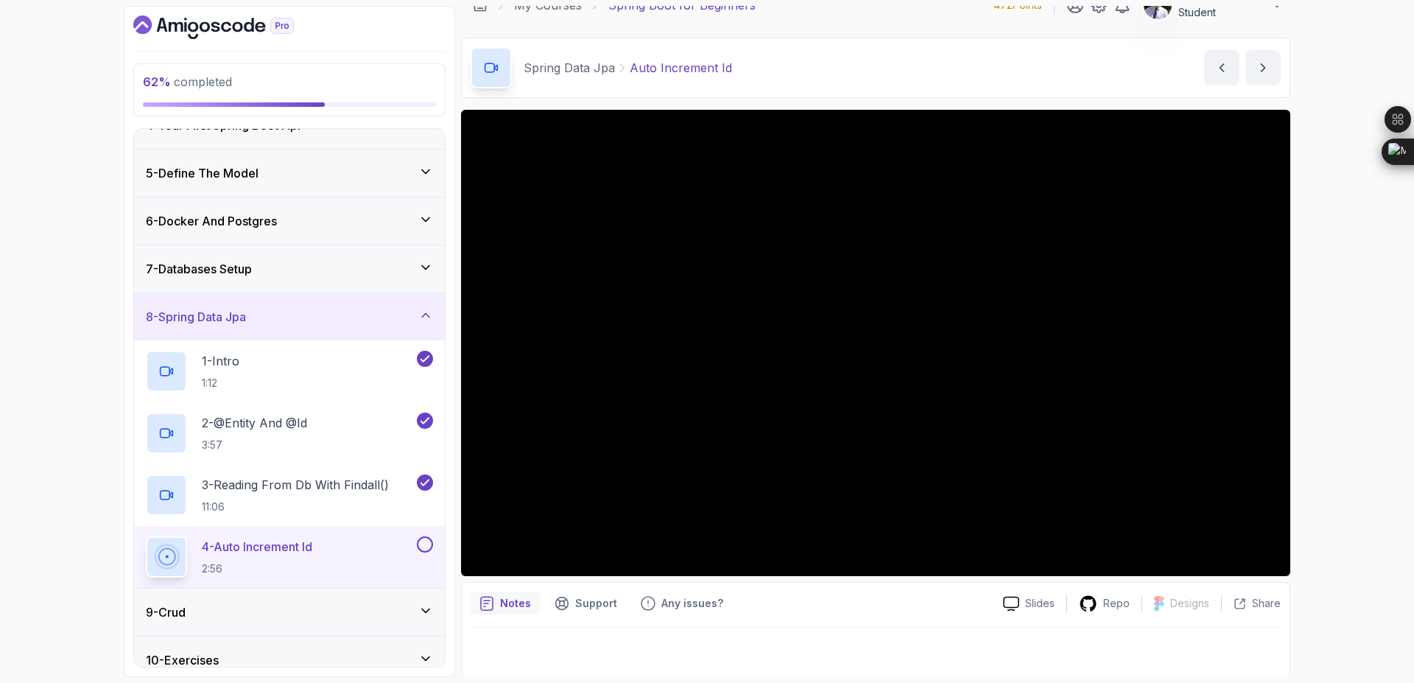
click at [429, 542] on button at bounding box center [425, 544] width 16 height 16
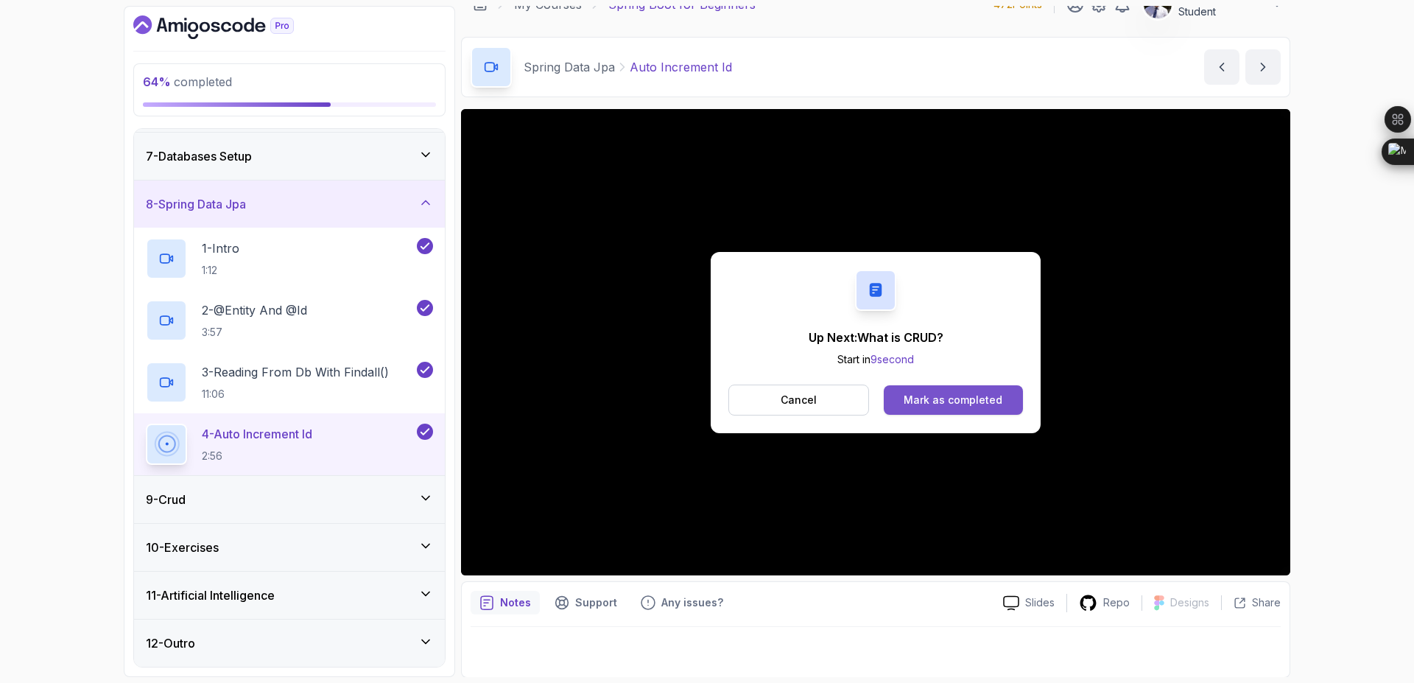
click at [706, 397] on div "Mark as completed" at bounding box center [953, 400] width 99 height 15
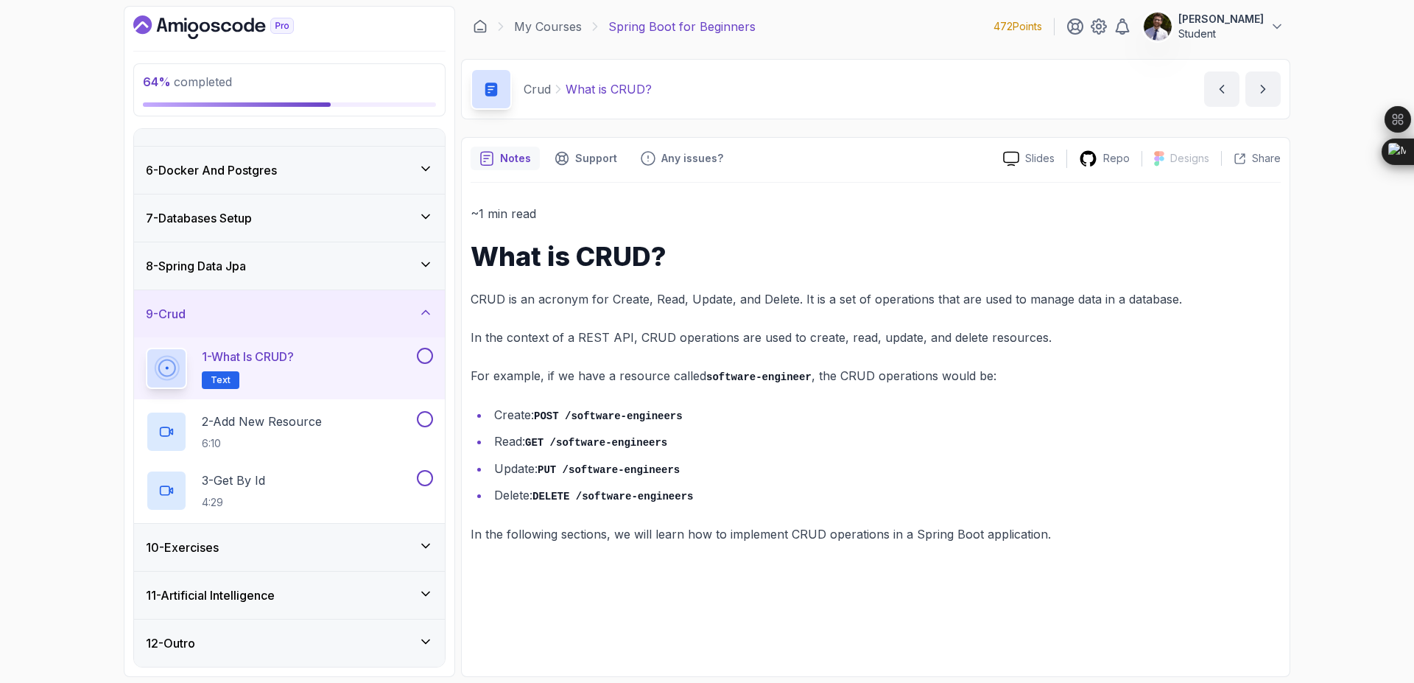
scroll to position [222, 0]
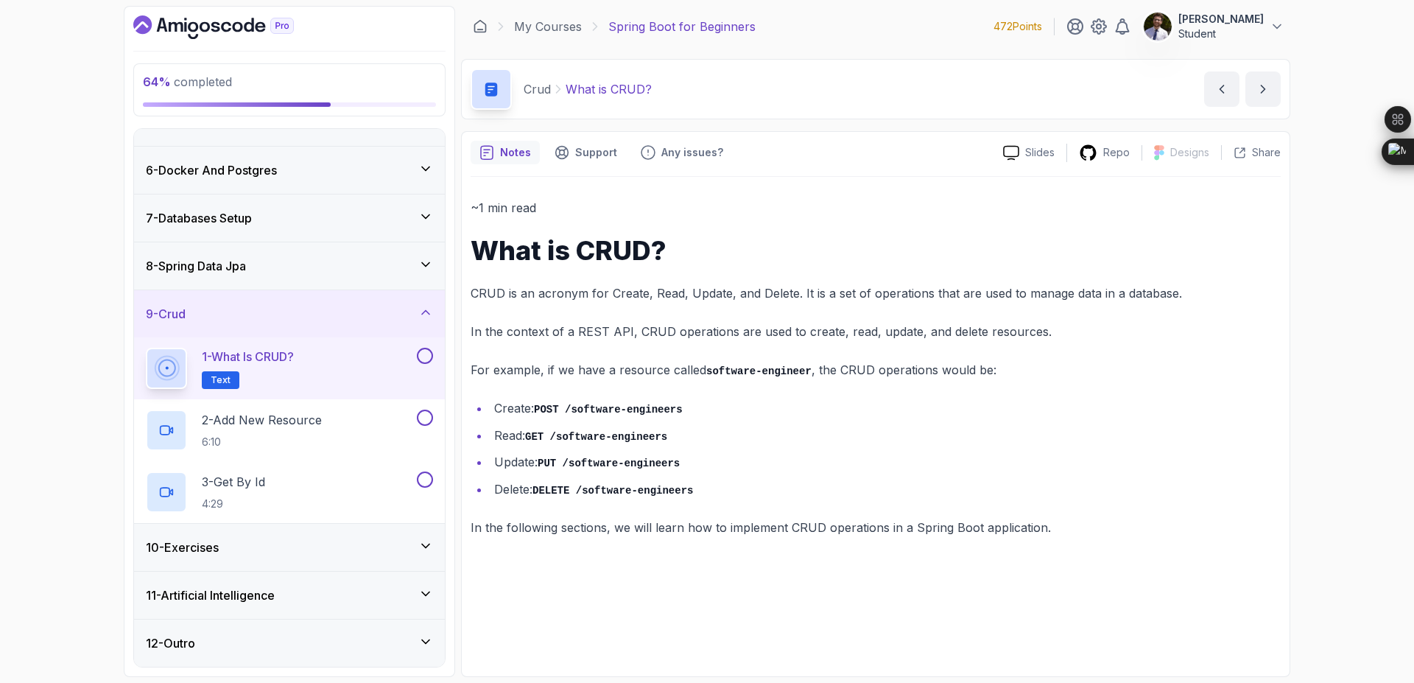
click at [416, 358] on div at bounding box center [423, 356] width 19 height 16
click at [426, 362] on button at bounding box center [425, 356] width 16 height 16
click at [283, 421] on p "2 - Add New Resource" at bounding box center [262, 420] width 120 height 18
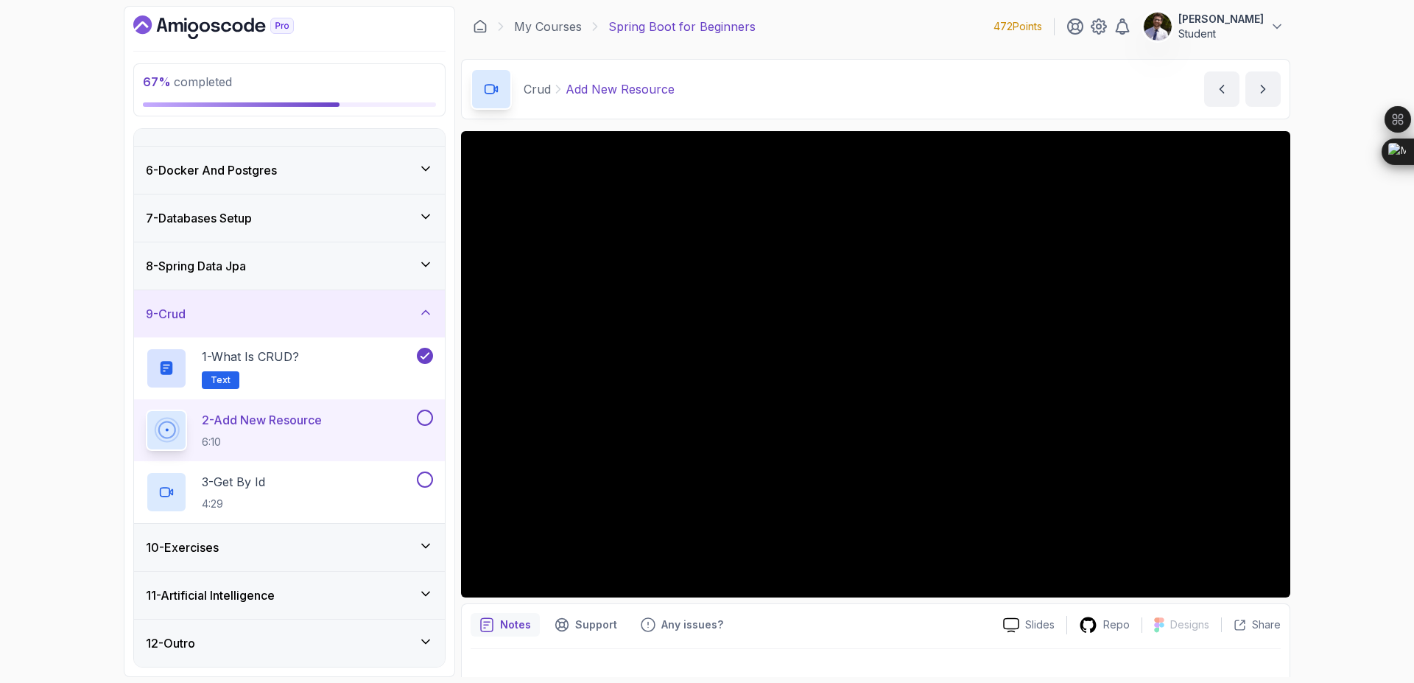
click at [146, 409] on button "2 - Add New Resource 6:10" at bounding box center [289, 429] width 287 height 41
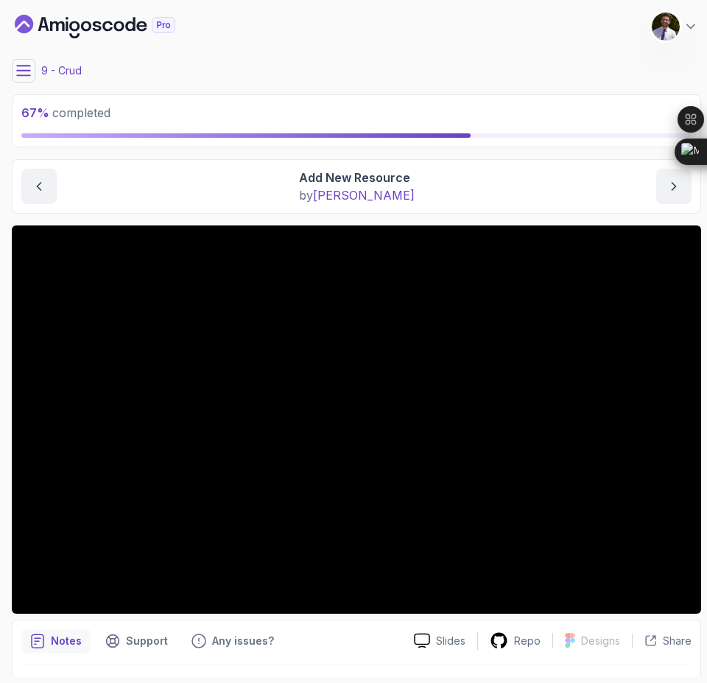
click at [299, 625] on div "Notes Support Any issues? Slides Repo Designs Design not available Share" at bounding box center [356, 667] width 689 height 96
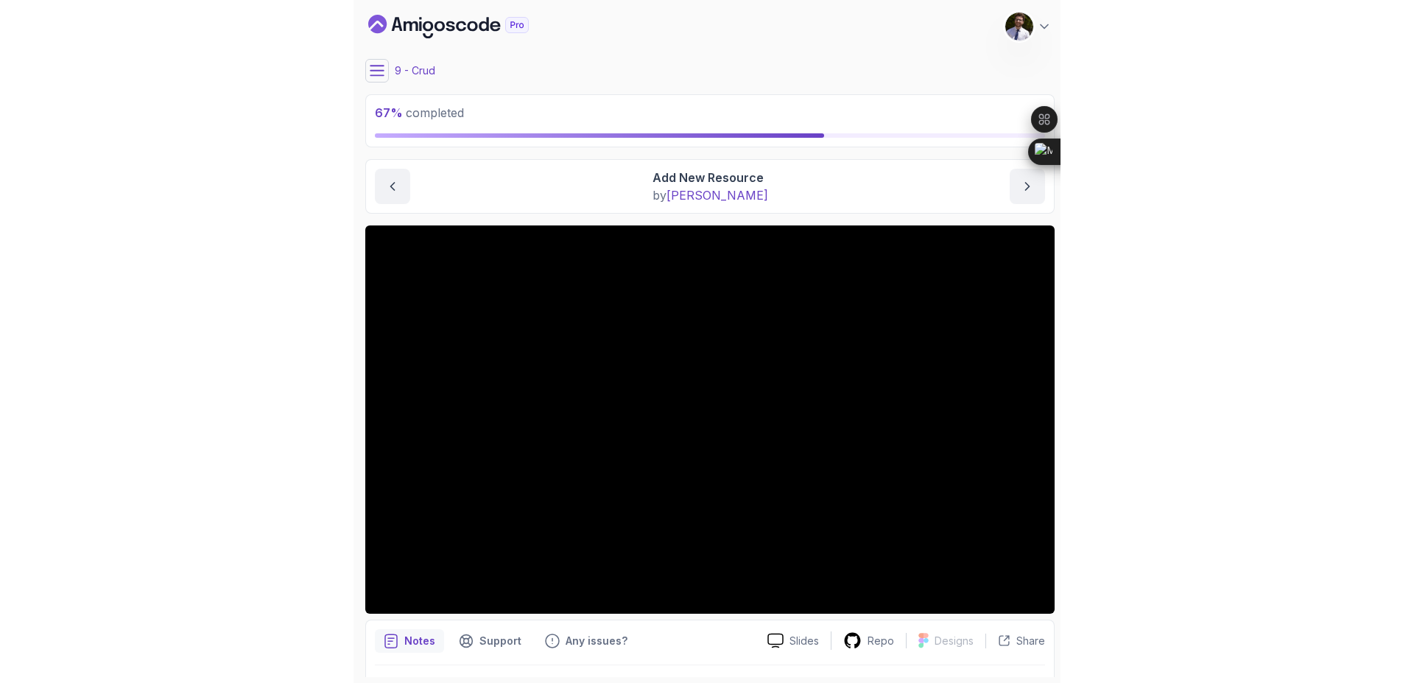
scroll to position [222, 0]
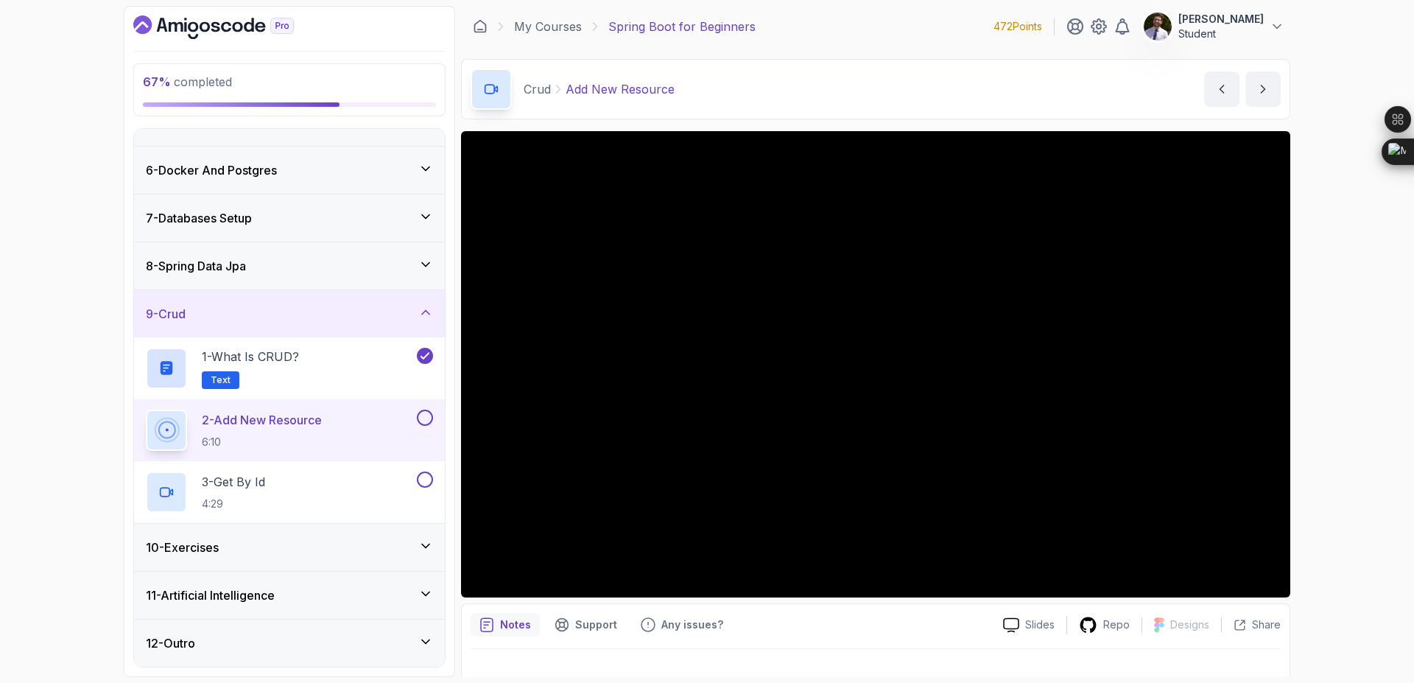
click at [421, 549] on icon at bounding box center [425, 545] width 15 height 15
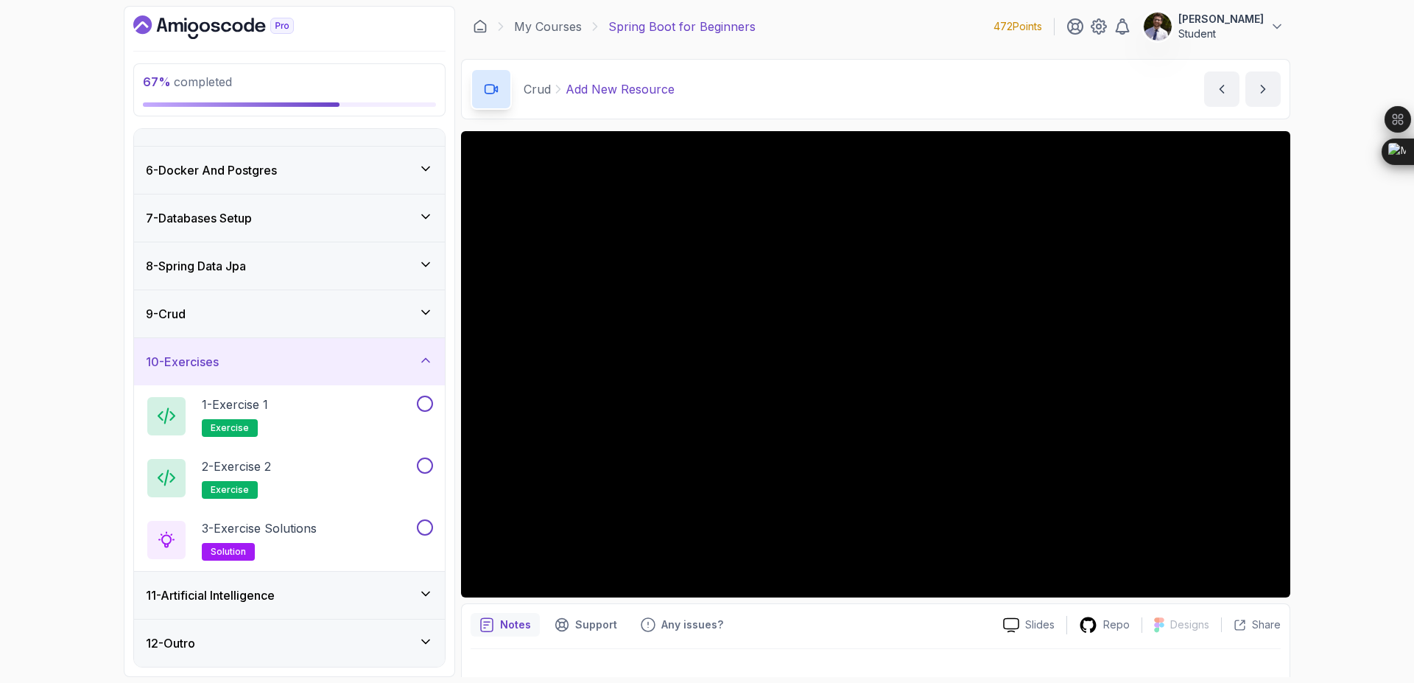
click at [420, 323] on div "9 - Crud" at bounding box center [289, 313] width 311 height 47
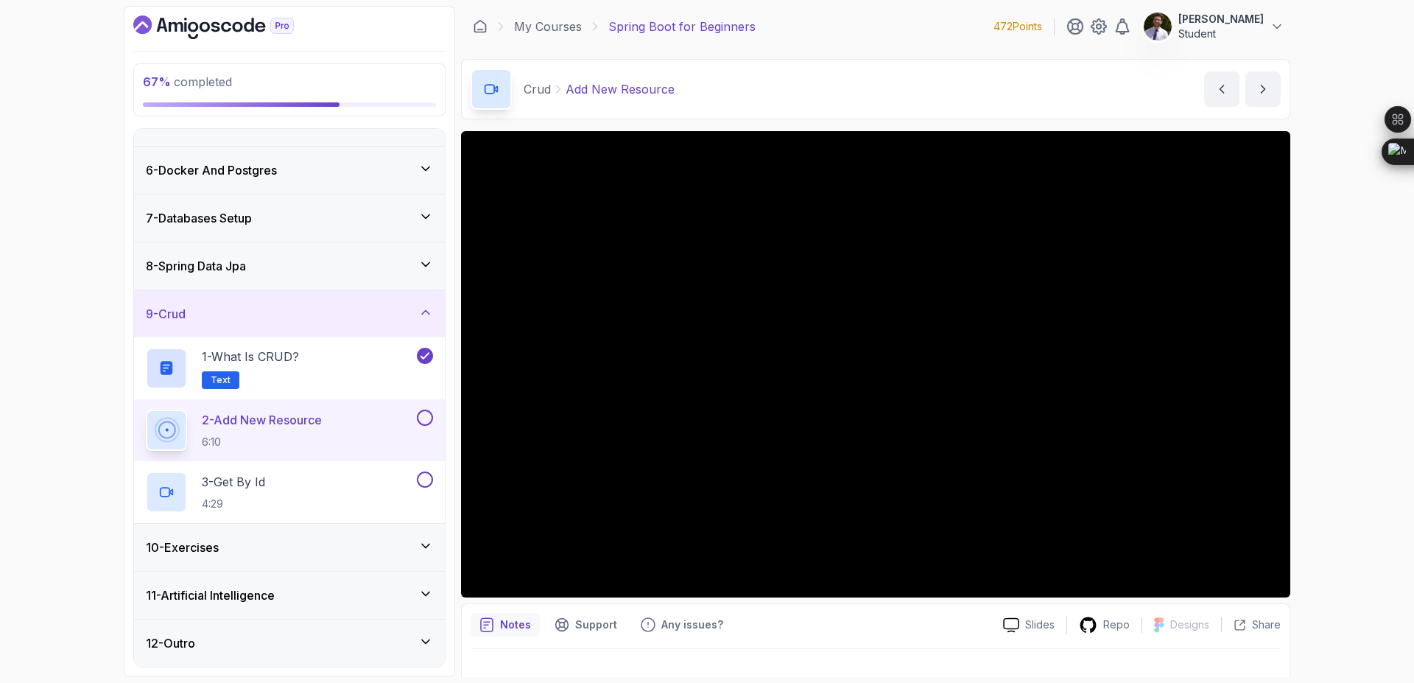
scroll to position [23, 0]
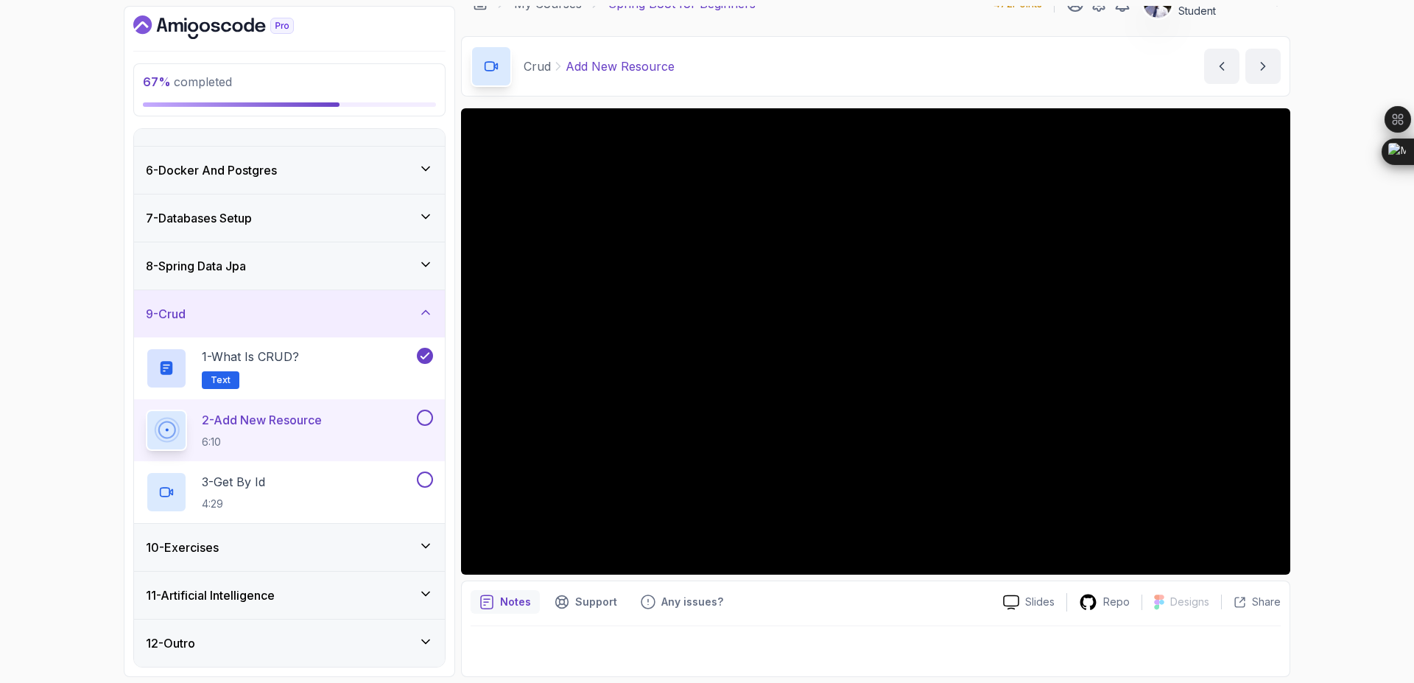
click at [496, 578] on div "Slides Repo Designs Design not available Share Notes Support Any issues? Slides…" at bounding box center [875, 392] width 829 height 569
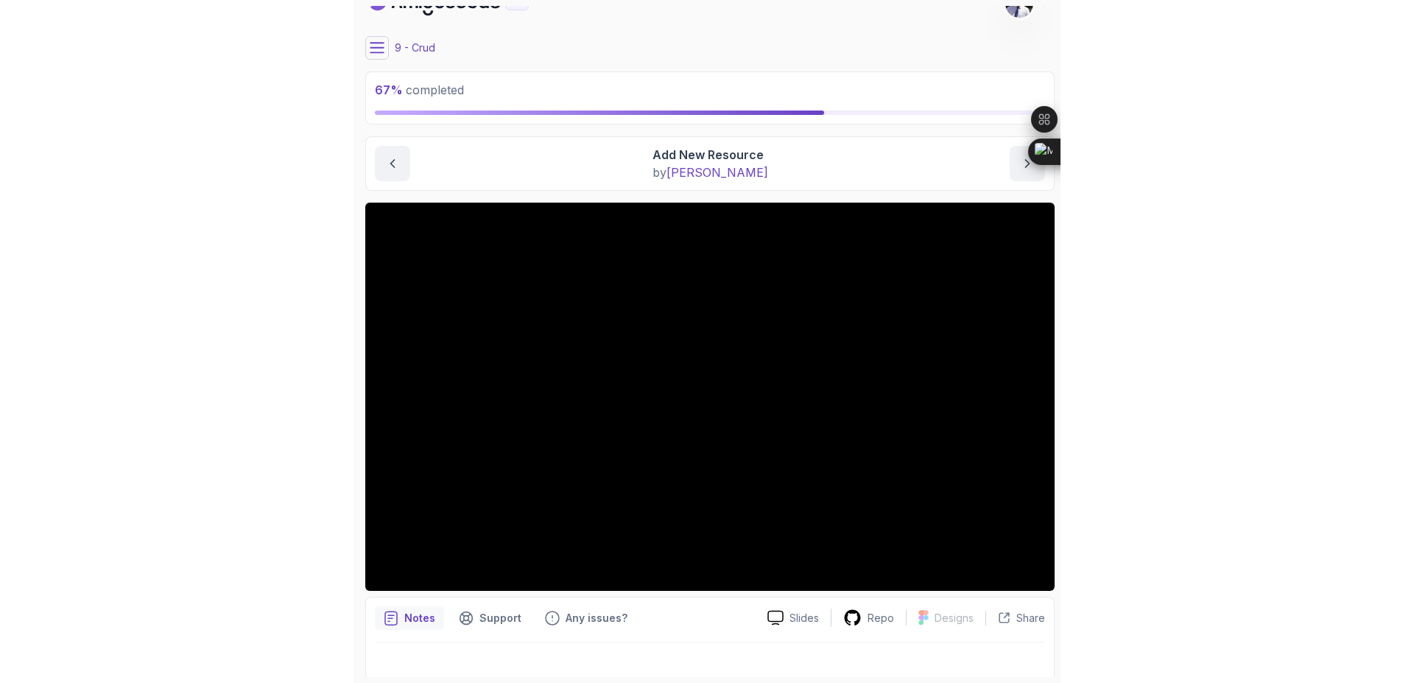
scroll to position [0, 0]
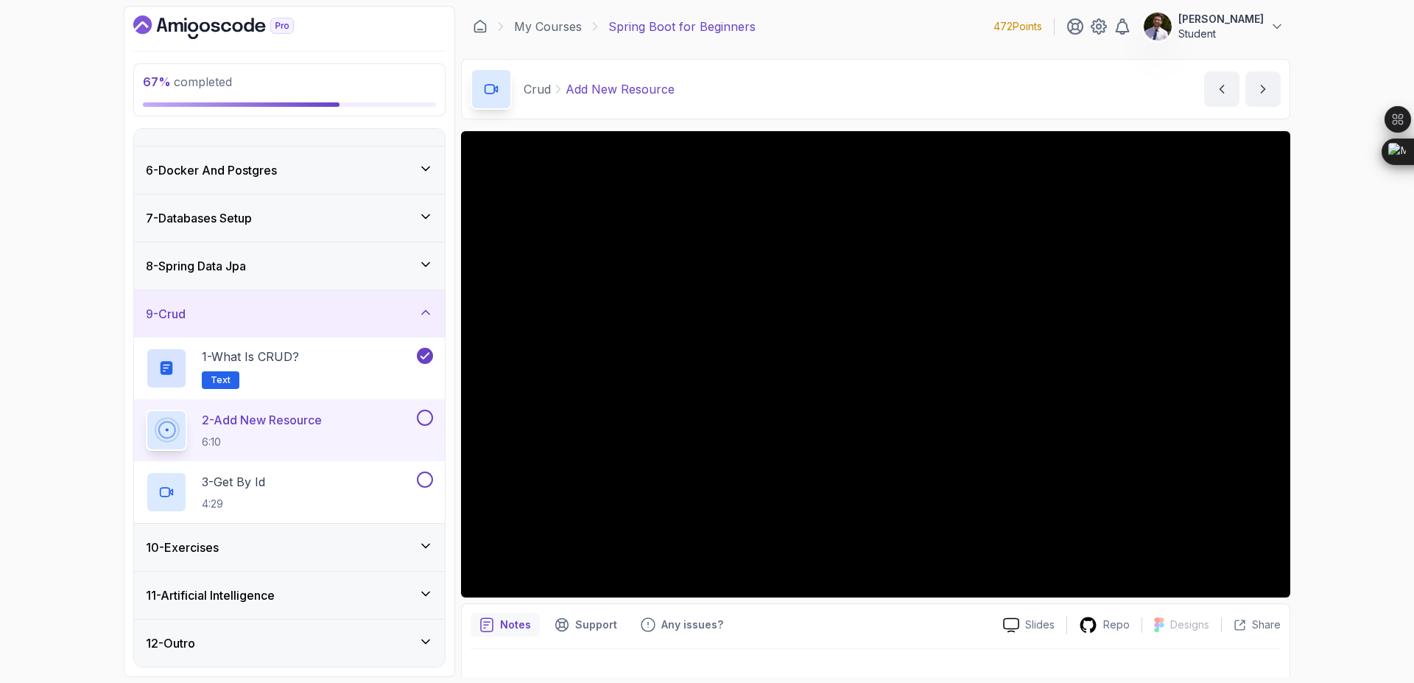
click at [421, 596] on icon at bounding box center [425, 593] width 15 height 15
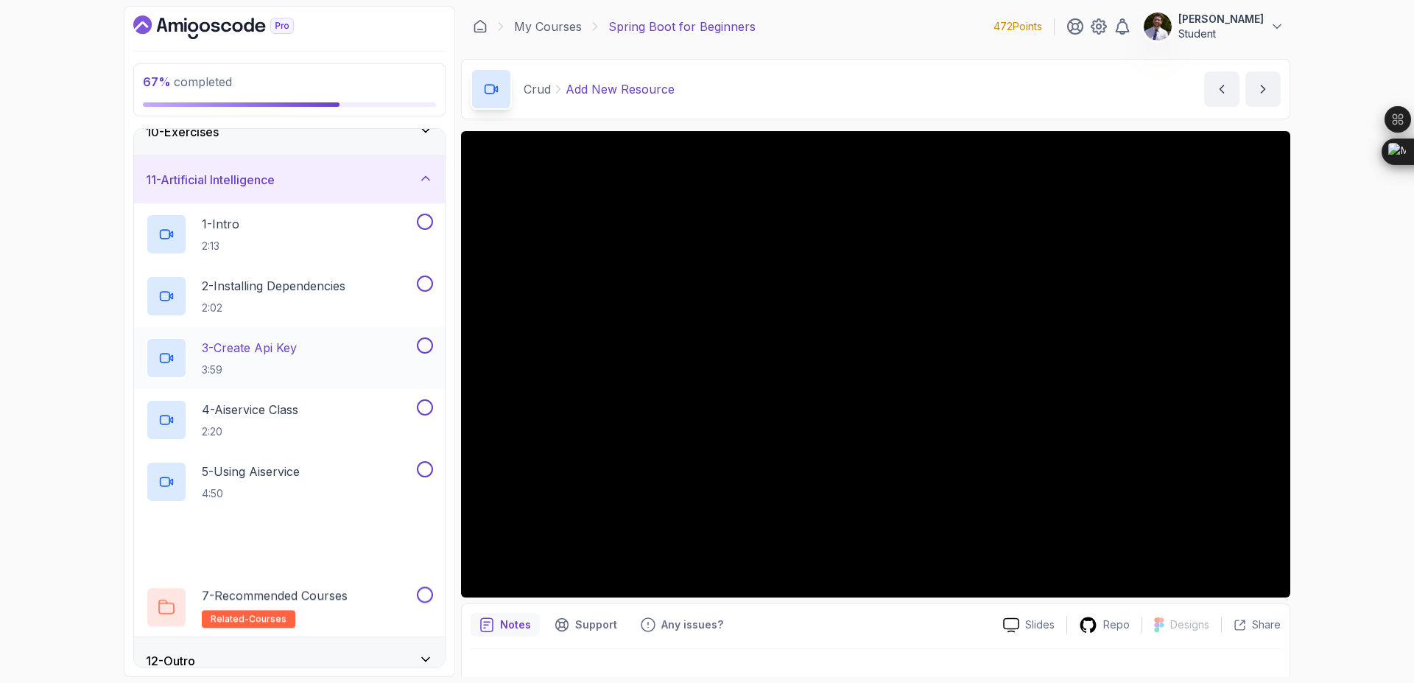
scroll to position [469, 0]
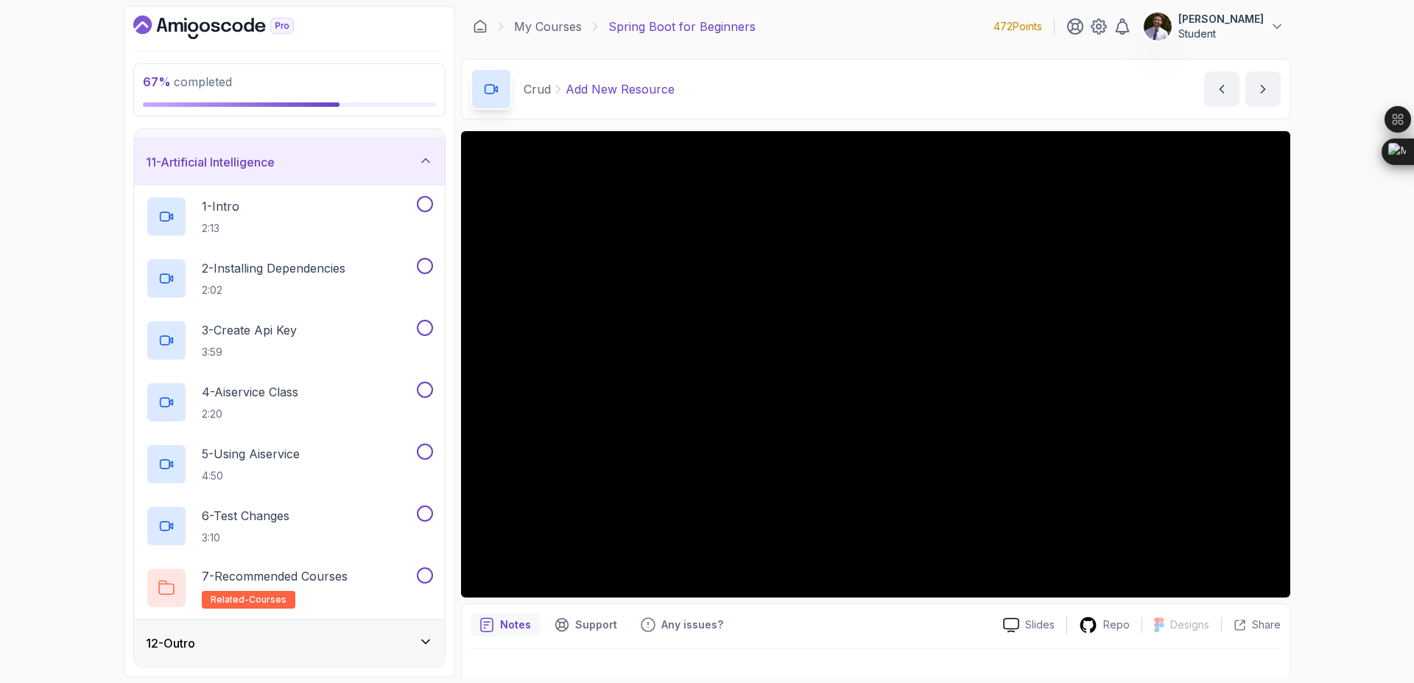
click at [429, 156] on icon at bounding box center [425, 160] width 15 height 15
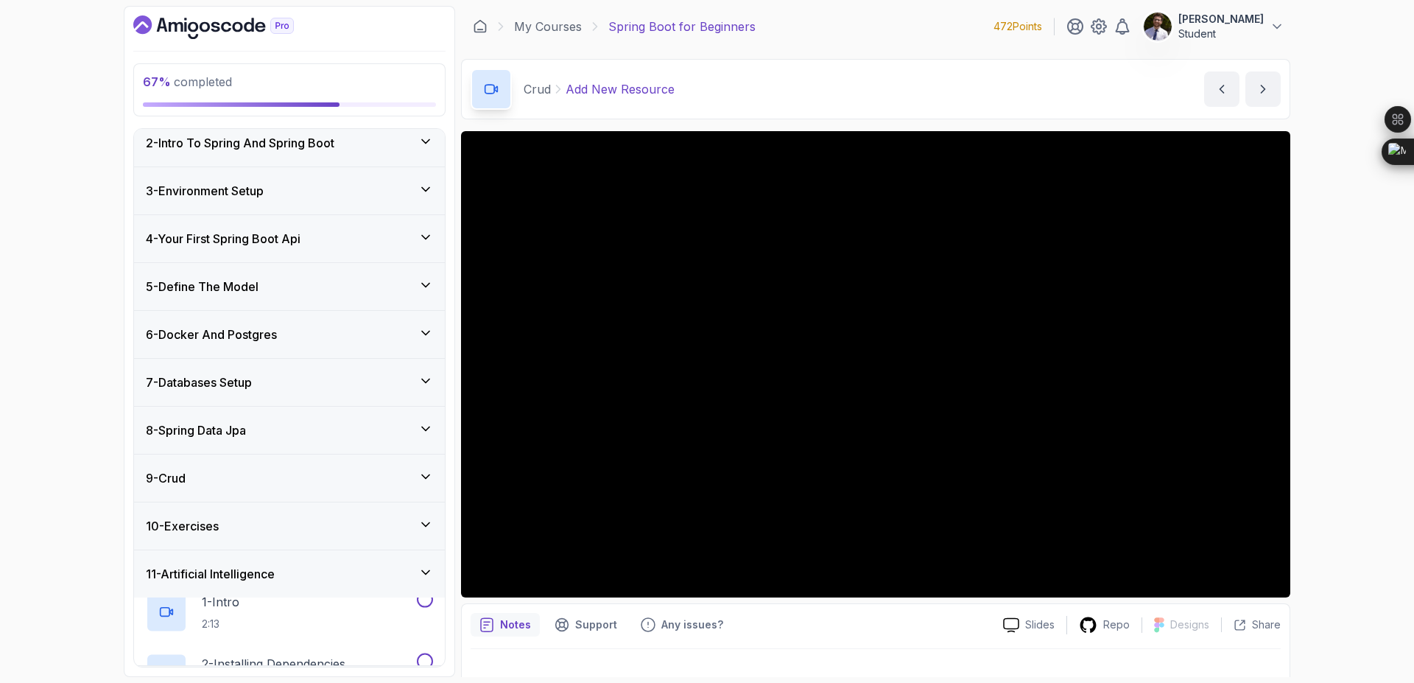
scroll to position [36, 0]
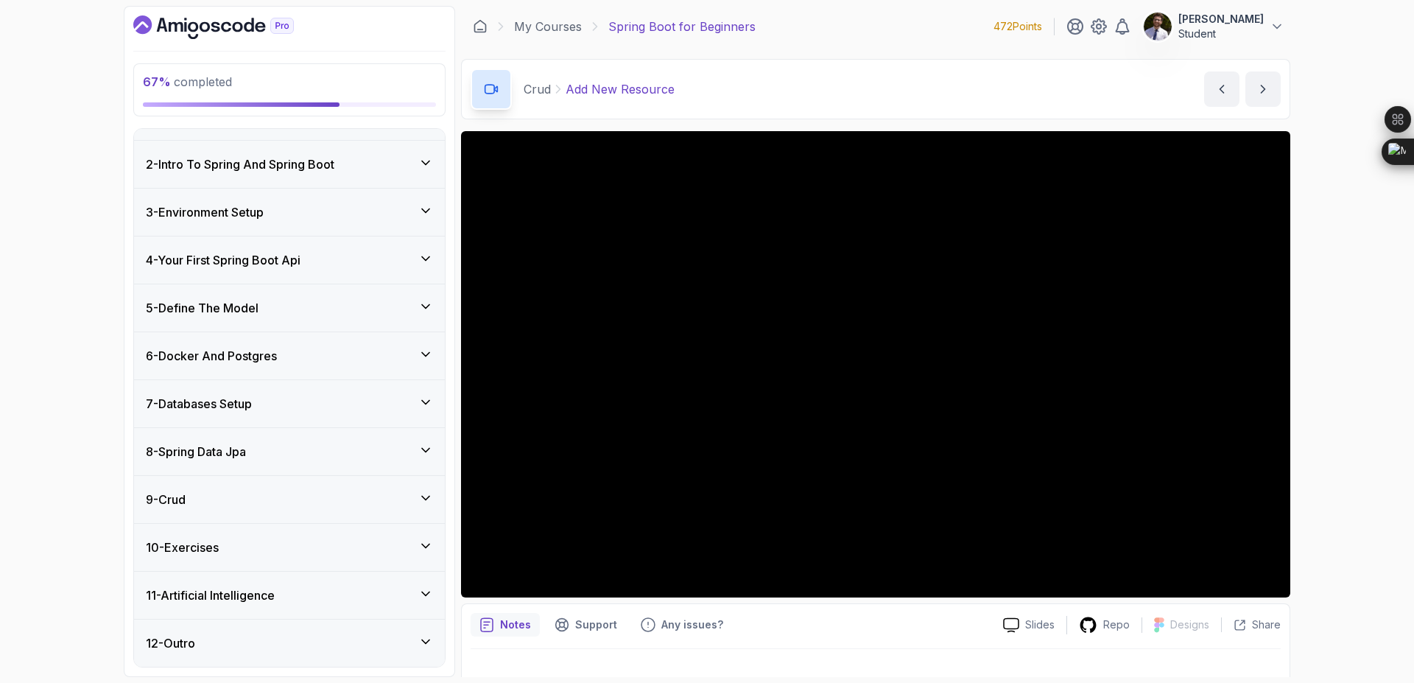
click at [424, 497] on icon at bounding box center [425, 498] width 15 height 15
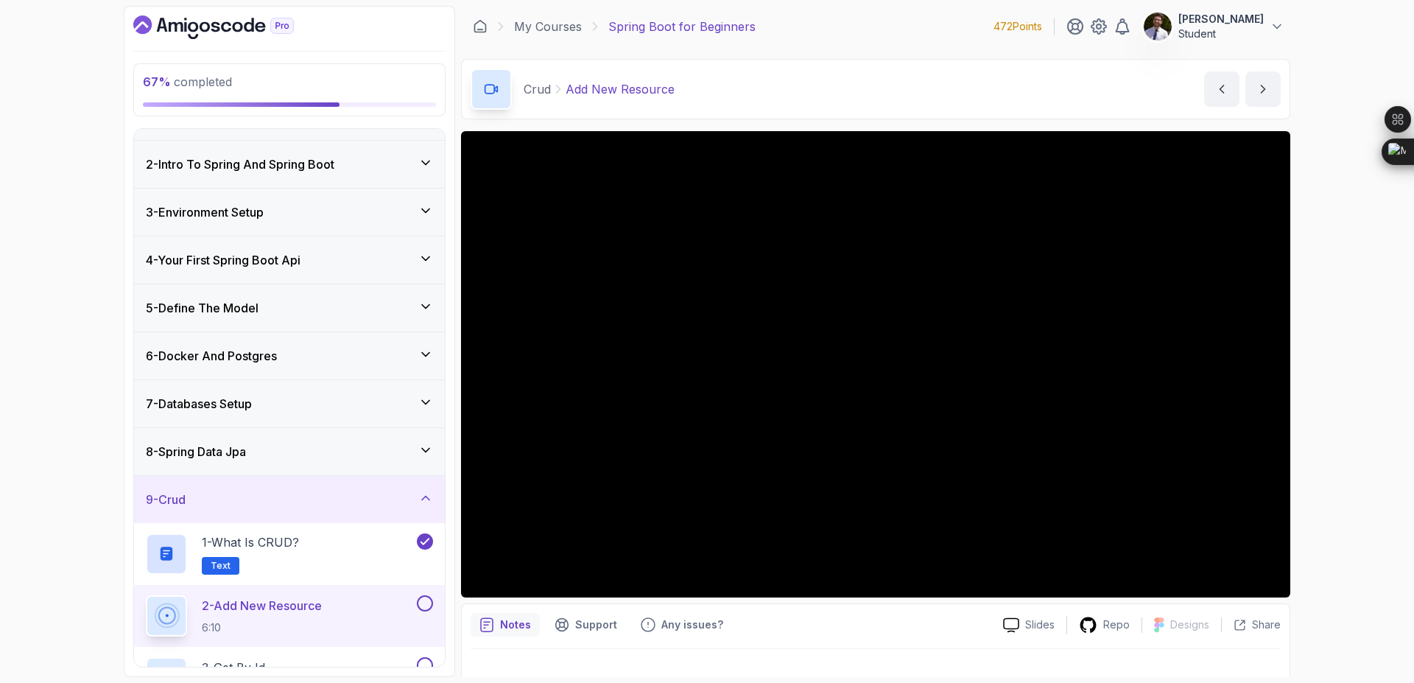
scroll to position [222, 0]
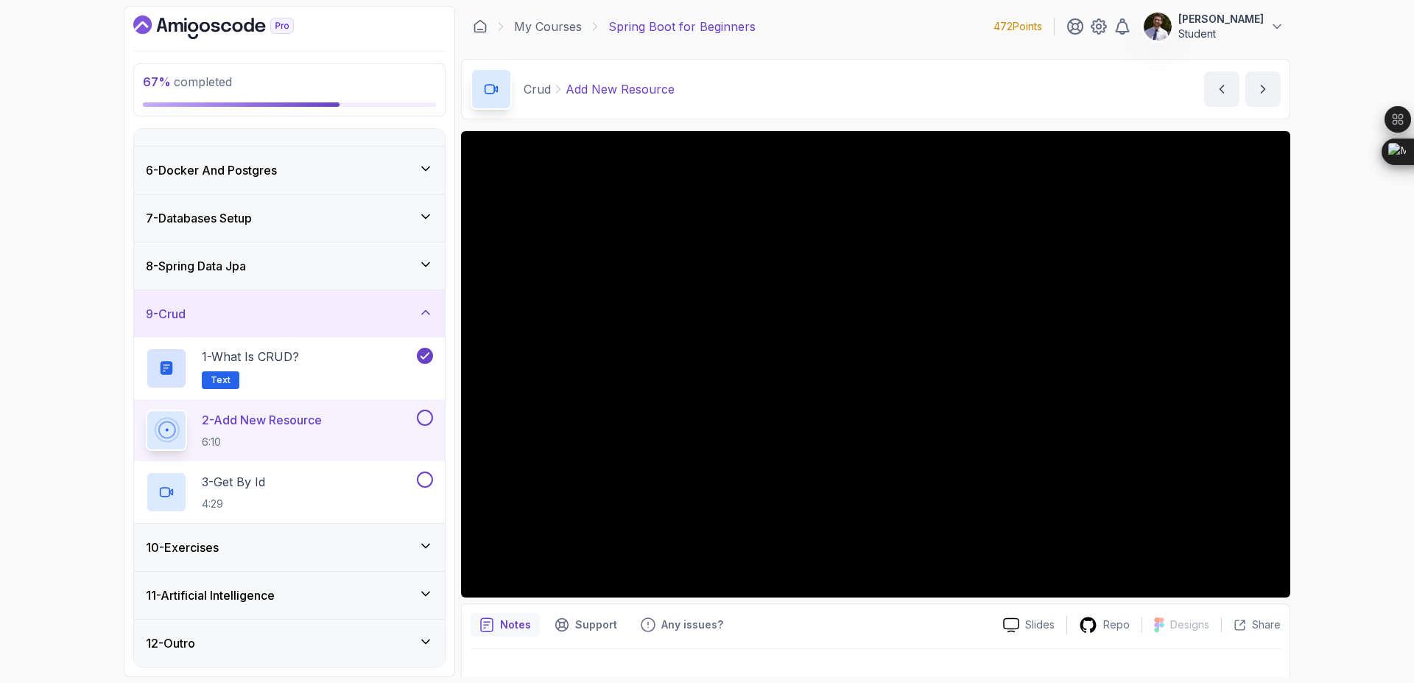
click at [577, 649] on div at bounding box center [876, 669] width 810 height 41
click at [425, 411] on button at bounding box center [425, 417] width 16 height 16
drag, startPoint x: 425, startPoint y: 411, endPoint x: 452, endPoint y: 307, distance: 107.4
click at [452, 307] on div "69 % completed 1 - Intro 2 - Intro To Spring And Spring Boot 3 - Environment Se…" at bounding box center [289, 341] width 331 height 671
click at [245, 478] on p "3 - Get By Id" at bounding box center [233, 482] width 63 height 18
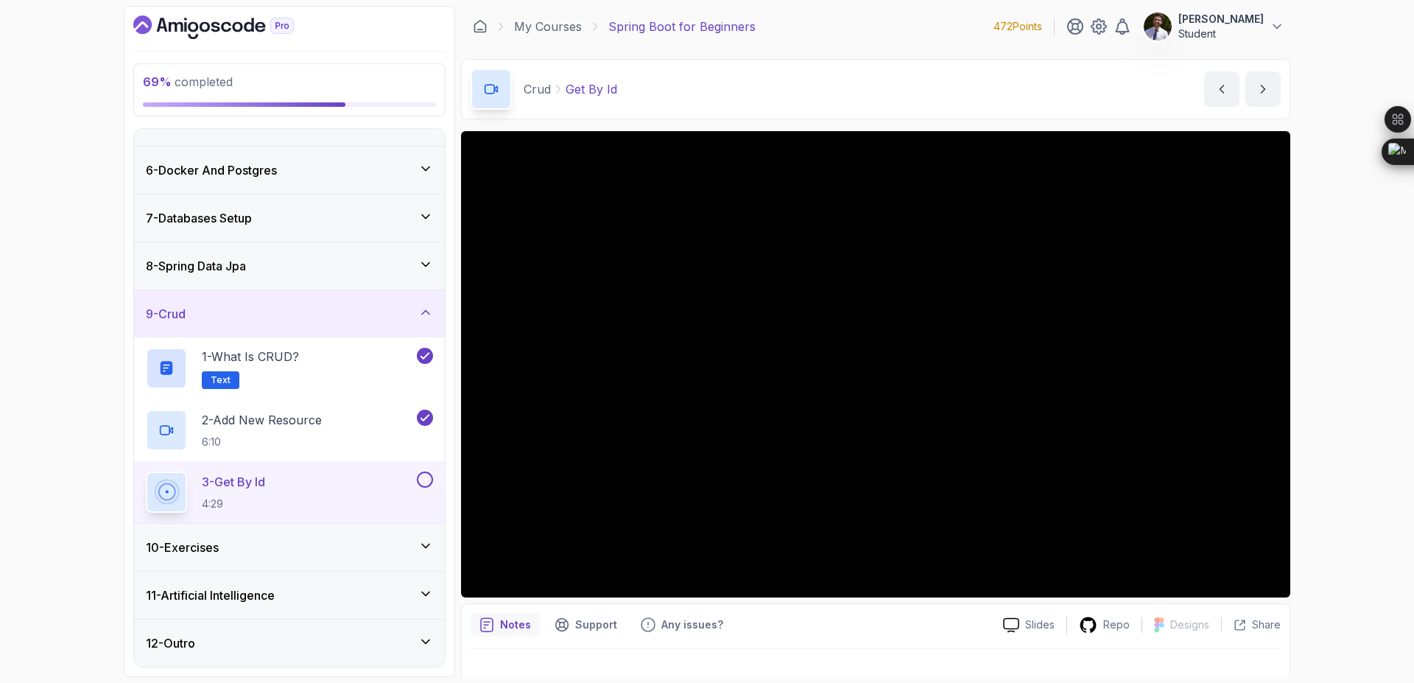
click at [428, 643] on icon at bounding box center [425, 641] width 15 height 15
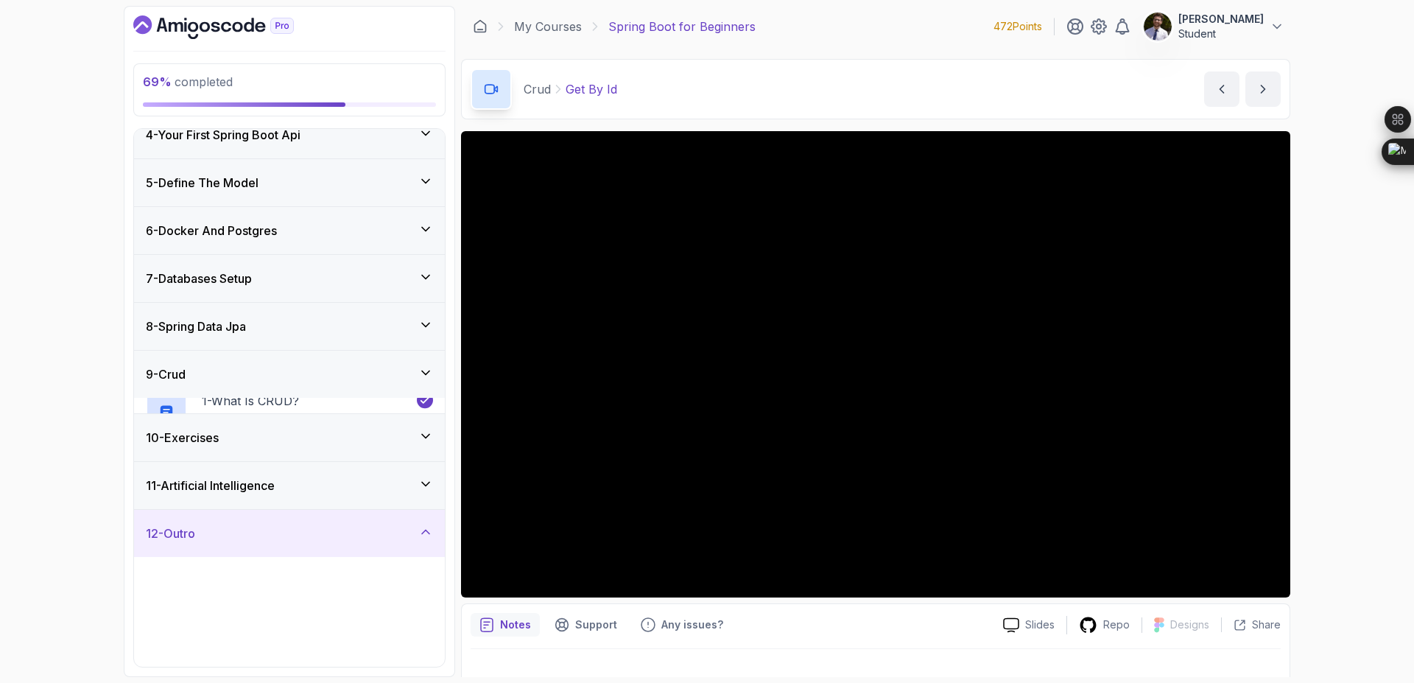
scroll to position [160, 0]
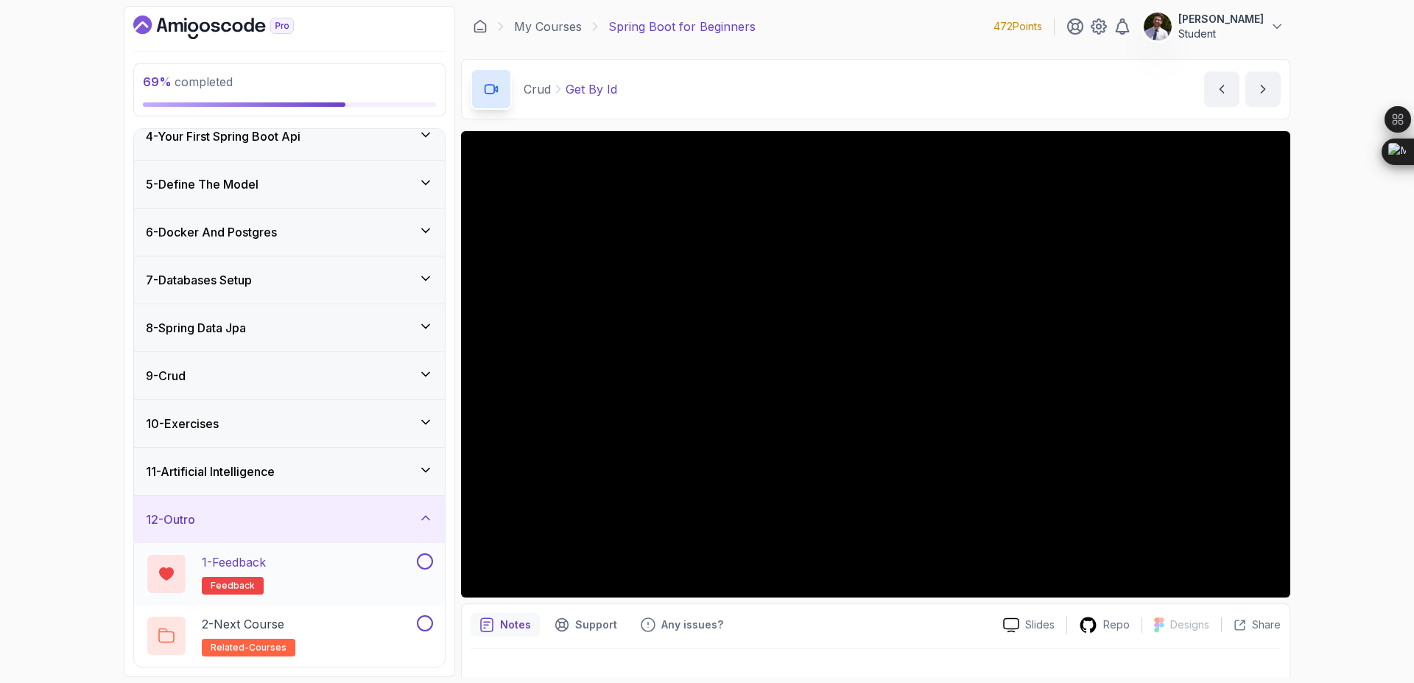
click at [426, 559] on button at bounding box center [425, 561] width 16 height 16
click at [433, 358] on div "9 - Crud" at bounding box center [289, 375] width 311 height 47
